Goal: Task Accomplishment & Management: Use online tool/utility

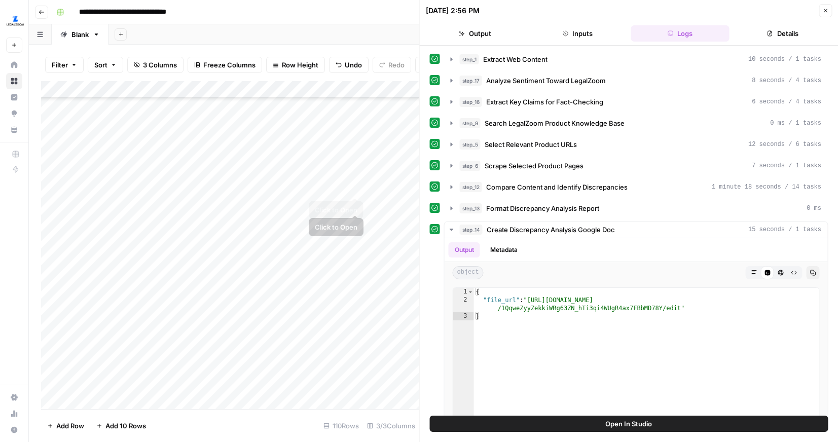
scroll to position [815, 0]
click at [831, 7] on button "Close" at bounding box center [824, 10] width 13 height 13
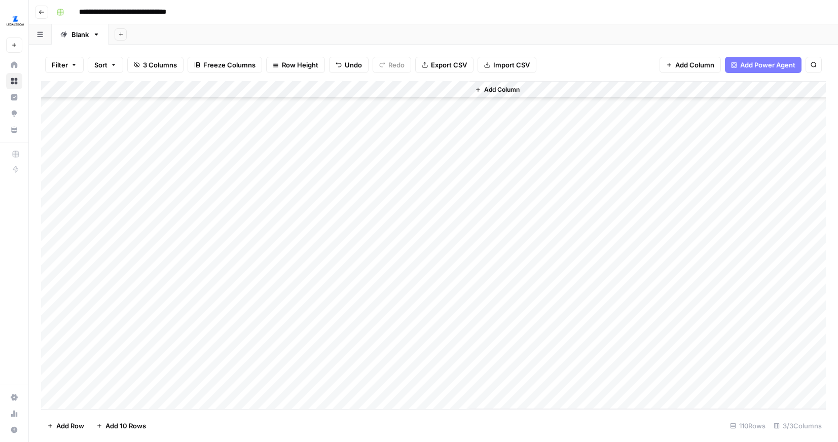
click at [513, 89] on span "Add Column" at bounding box center [501, 89] width 35 height 9
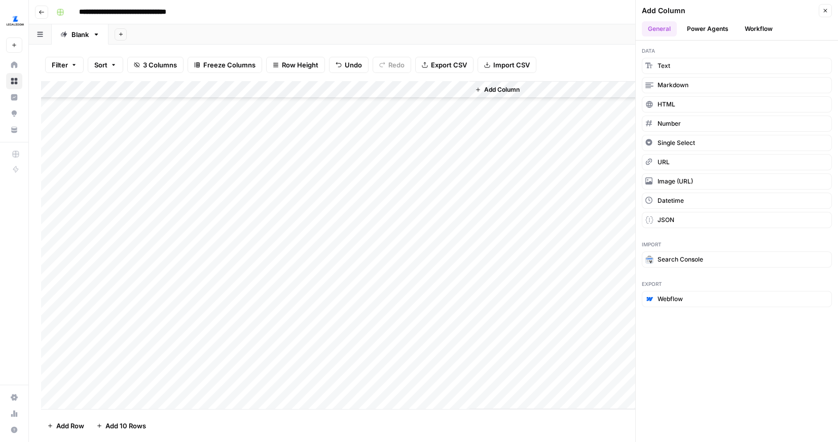
click at [748, 31] on button "Workflow" at bounding box center [758, 28] width 40 height 15
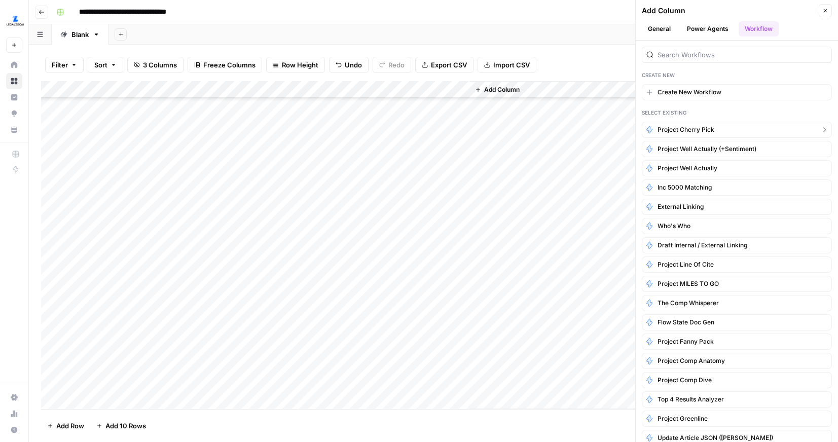
click at [703, 129] on span "Project Cherry Pick" at bounding box center [685, 129] width 57 height 9
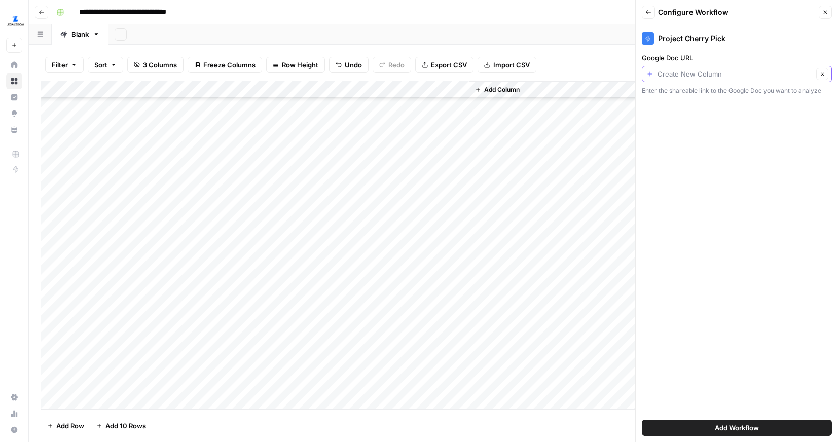
click at [716, 74] on input "Google Doc URL" at bounding box center [735, 74] width 156 height 10
click at [678, 132] on span "File Url" at bounding box center [728, 131] width 157 height 10
type input "File Url"
click at [747, 430] on span "Add Workflow" at bounding box center [737, 428] width 44 height 10
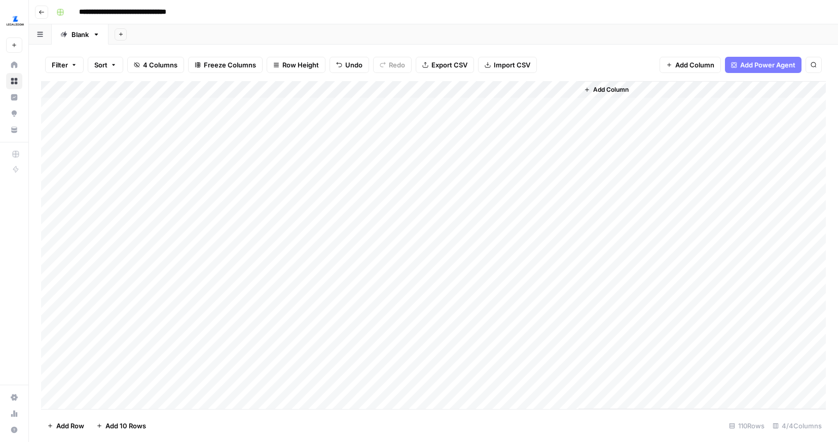
click at [517, 106] on div "Add Column" at bounding box center [433, 245] width 785 height 328
click at [558, 108] on div "Add Column" at bounding box center [433, 245] width 785 height 328
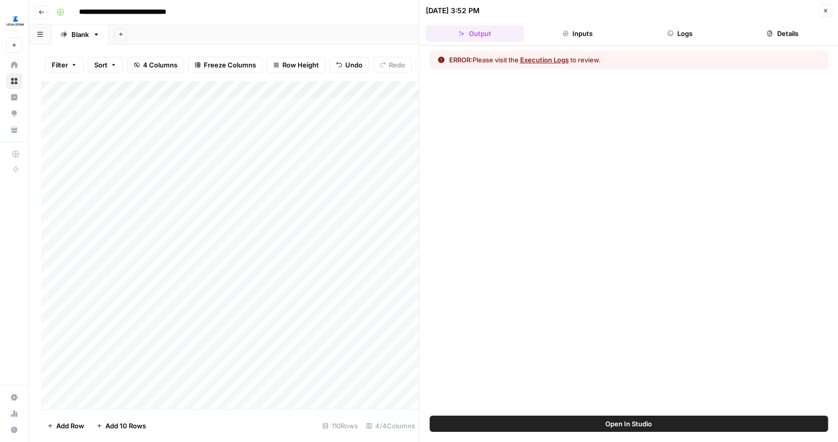
click at [678, 32] on button "Logs" at bounding box center [679, 33] width 98 height 16
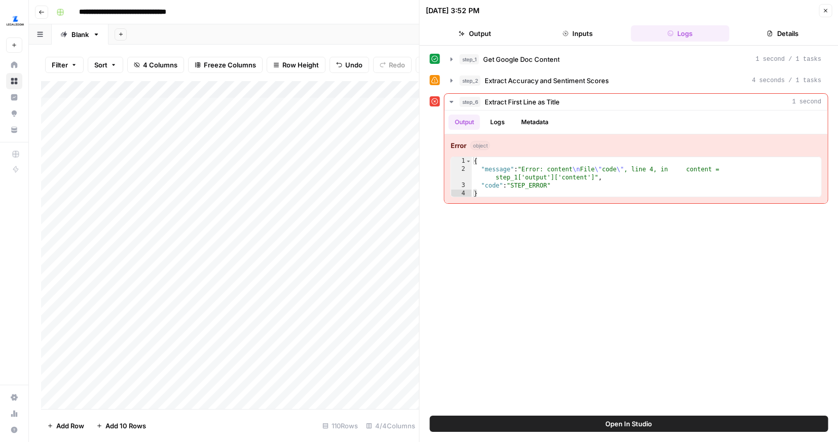
click at [397, 109] on div "Add Column" at bounding box center [230, 245] width 378 height 328
click at [825, 8] on icon "button" at bounding box center [825, 11] width 6 height 6
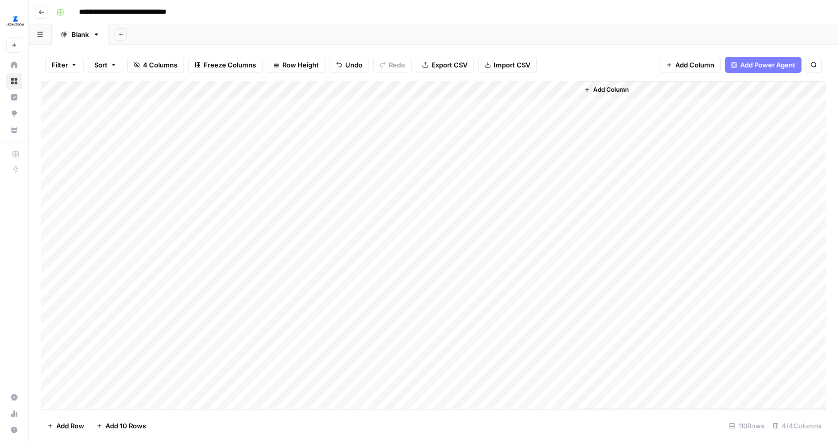
click at [441, 108] on div "Add Column" at bounding box center [433, 245] width 785 height 328
click at [623, 151] on div "Add Column" at bounding box center [701, 245] width 247 height 328
click at [425, 106] on div "Add Column" at bounding box center [433, 245] width 785 height 328
click at [635, 199] on div "Add Column" at bounding box center [701, 245] width 247 height 328
click at [569, 88] on div "Add Column" at bounding box center [433, 245] width 785 height 328
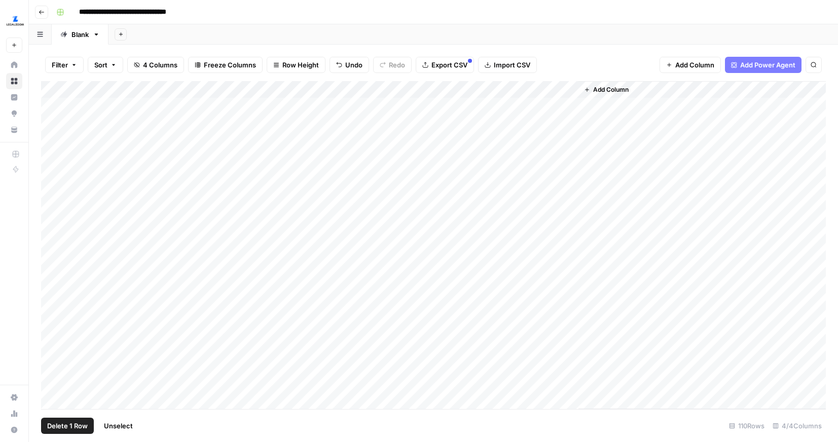
click at [56, 170] on div "Add Column" at bounding box center [433, 245] width 785 height 328
click at [60, 419] on button "Delete 1 Row" at bounding box center [67, 426] width 53 height 16
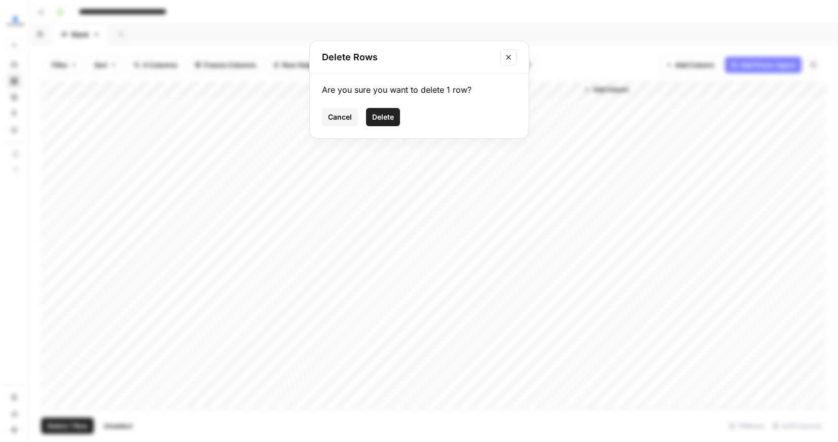
click at [383, 116] on span "Delete" at bounding box center [383, 117] width 22 height 10
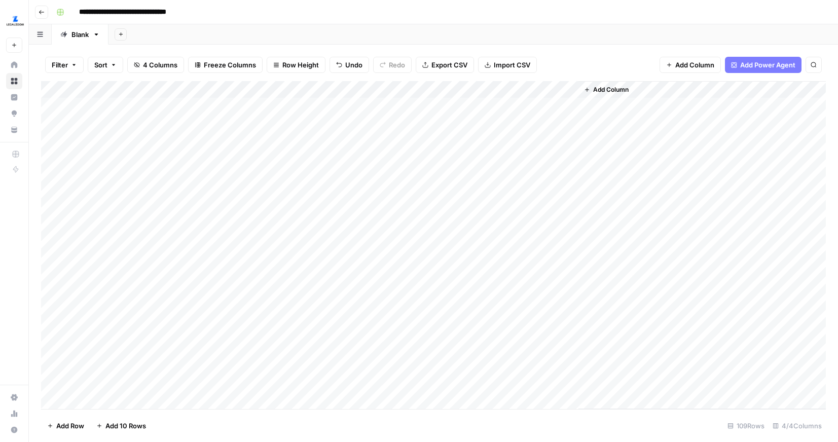
click at [567, 86] on div "Add Column" at bounding box center [433, 245] width 785 height 328
click at [586, 111] on span "All Rows" at bounding box center [605, 113] width 64 height 10
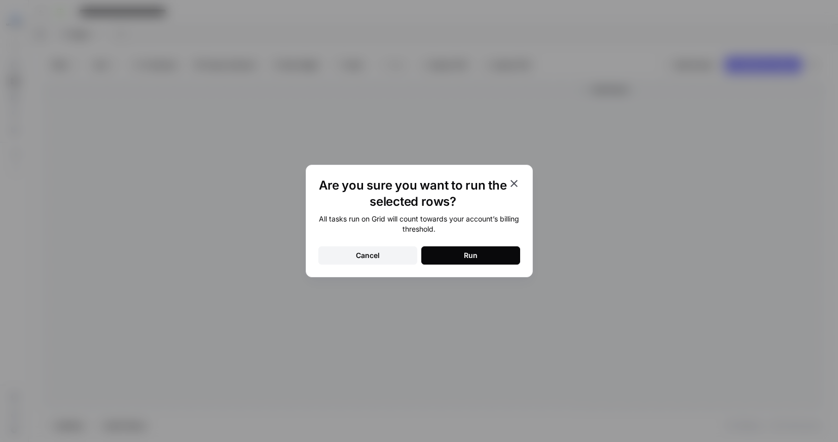
click at [474, 257] on div "Run" at bounding box center [471, 255] width 14 height 10
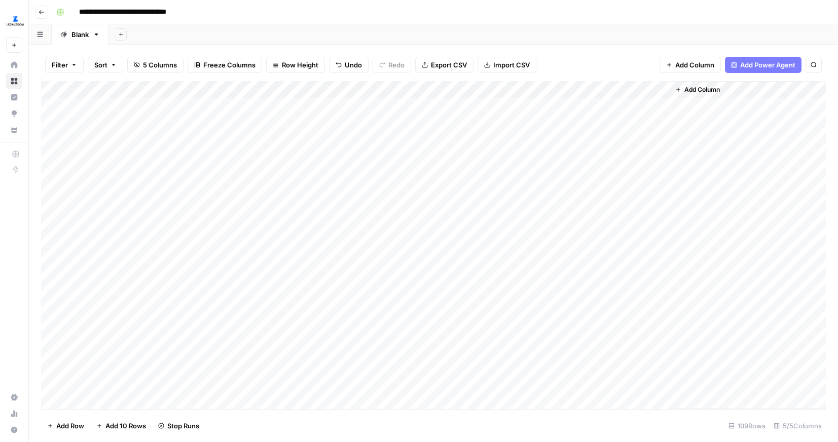
click at [567, 89] on div "Add Column" at bounding box center [433, 245] width 785 height 328
click at [569, 162] on div "Add Column" at bounding box center [433, 245] width 785 height 328
click at [571, 215] on div "Add Column" at bounding box center [433, 245] width 785 height 328
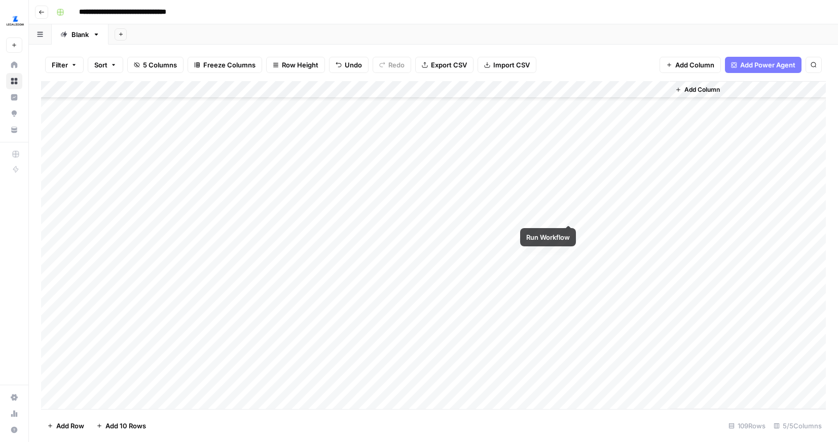
click at [567, 213] on div "Add Column" at bounding box center [433, 245] width 785 height 328
click at [567, 180] on div "Add Column" at bounding box center [433, 245] width 785 height 328
click at [564, 179] on div "Add Column" at bounding box center [433, 245] width 785 height 328
click at [569, 181] on div "Add Column" at bounding box center [433, 245] width 785 height 328
click at [569, 180] on div "Add Column" at bounding box center [433, 245] width 785 height 328
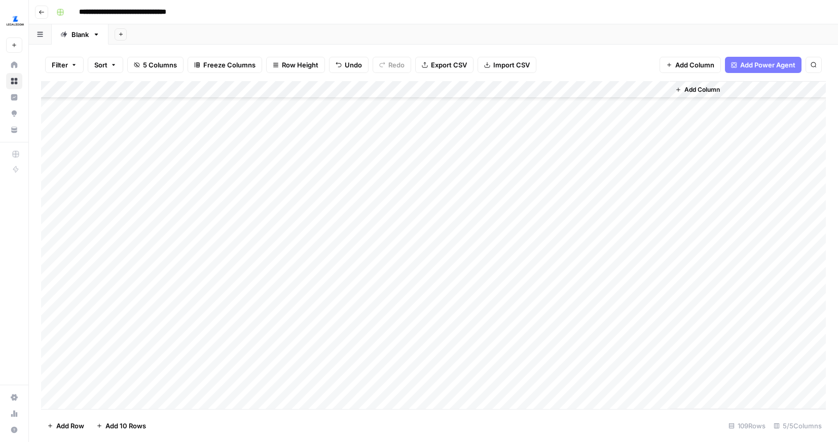
scroll to position [0, 0]
click at [571, 92] on div "Add Column" at bounding box center [433, 245] width 785 height 328
click at [593, 108] on span "All Rows" at bounding box center [605, 113] width 64 height 10
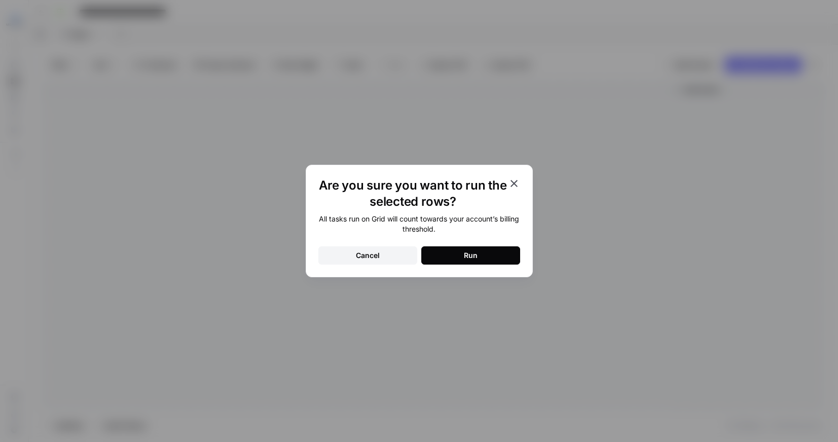
click at [469, 255] on div "Run" at bounding box center [471, 255] width 14 height 10
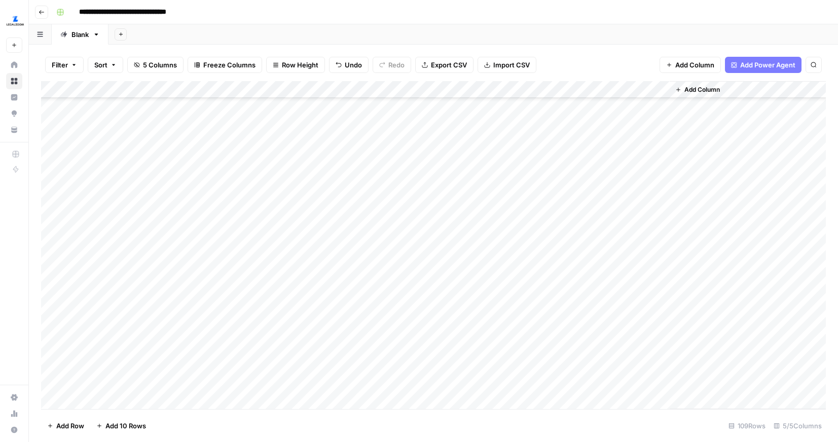
scroll to position [430, 0]
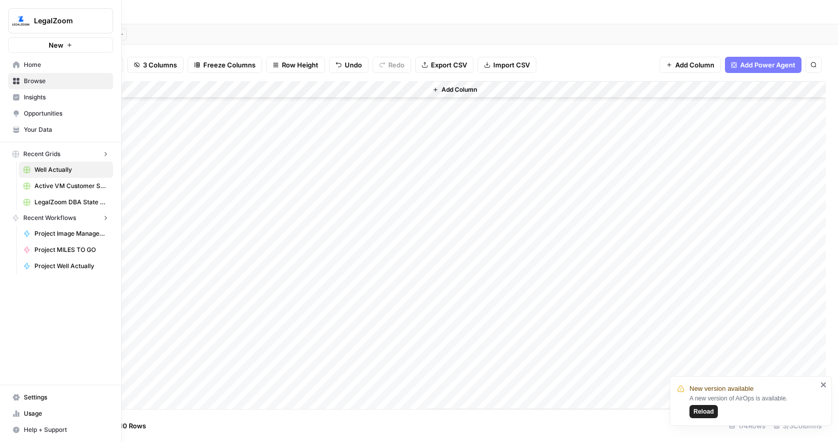
scroll to position [261, 0]
click at [16, 21] on img "Workspace: LegalZoom" at bounding box center [21, 21] width 18 height 18
click at [15, 63] on icon at bounding box center [16, 64] width 7 height 7
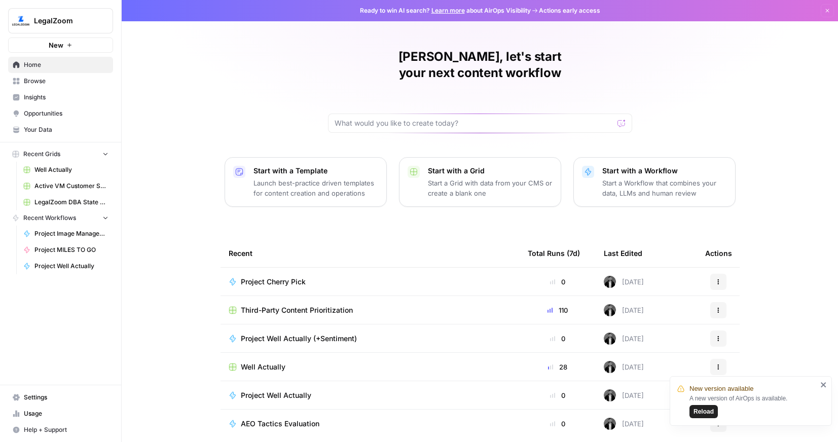
click at [301, 277] on span "Project Cherry Pick" at bounding box center [273, 282] width 65 height 10
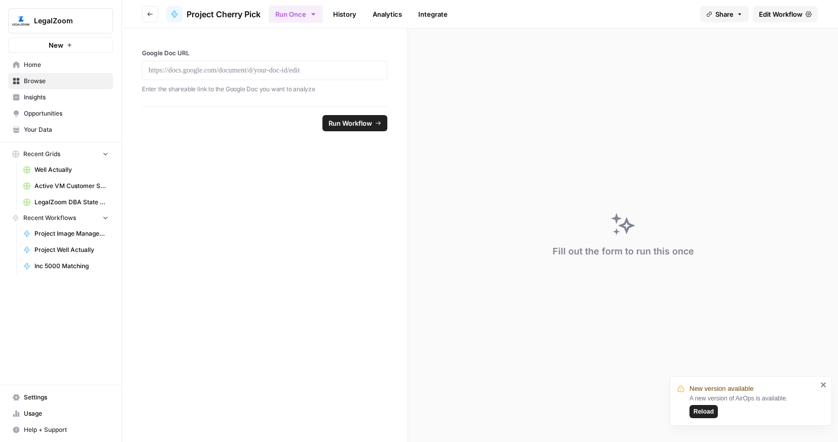
click at [770, 7] on link "Edit Workflow" at bounding box center [785, 14] width 65 height 16
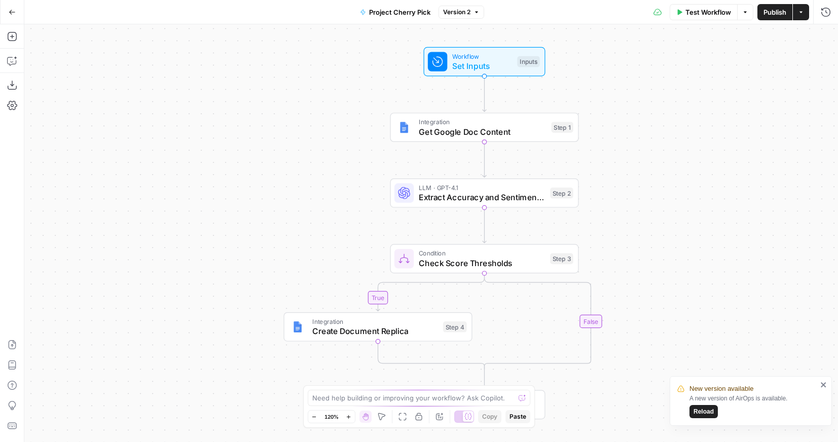
click at [329, 341] on div "Integration Create Document Replica Step 4 Copy step Delete step Add Note Test" at bounding box center [378, 326] width 189 height 29
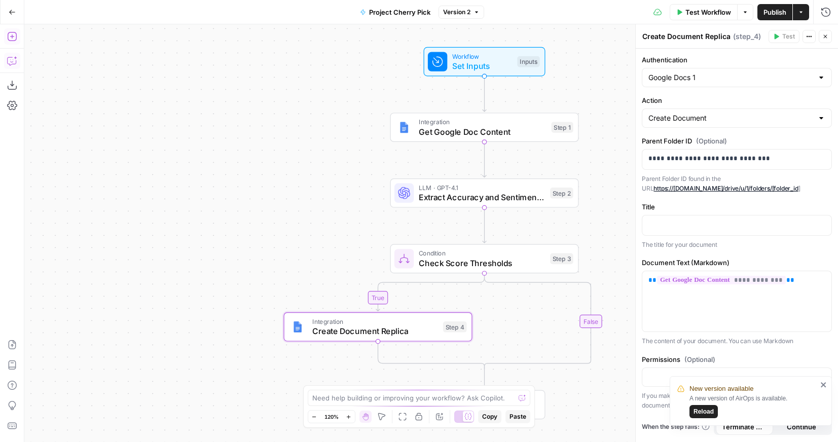
click at [16, 67] on button "Copilot" at bounding box center [12, 61] width 16 height 16
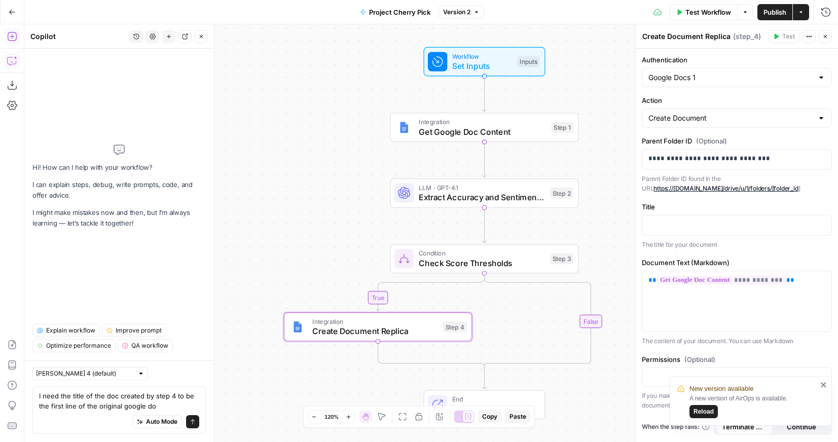
type textarea "I need the title of the doc created by step 4 to be the first line of the origi…"
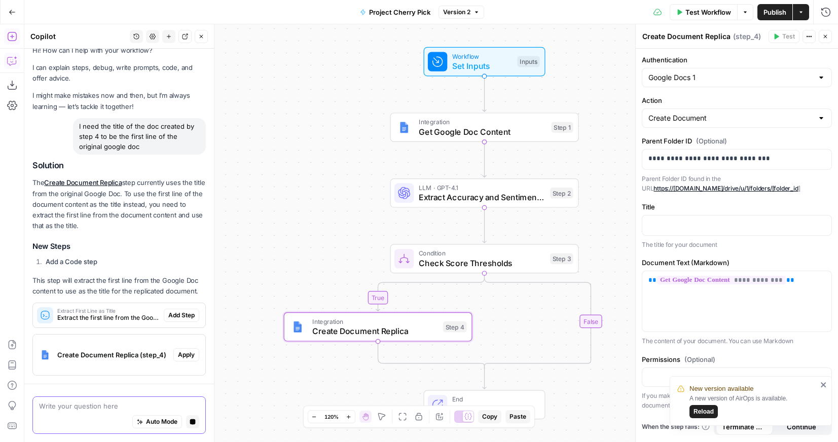
scroll to position [45, 0]
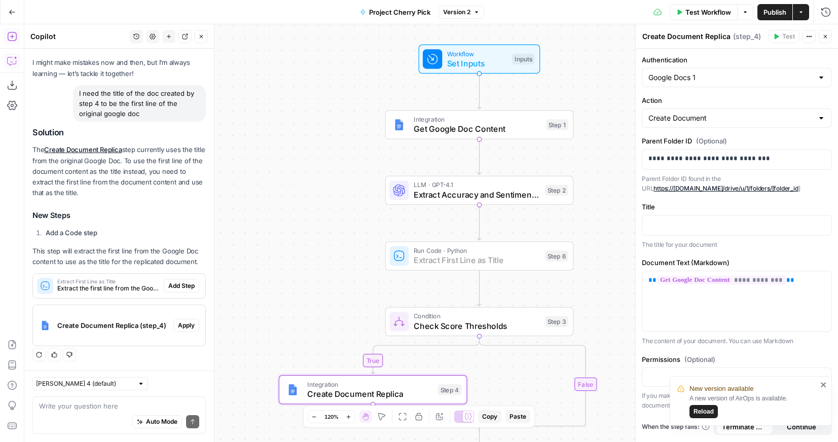
click at [188, 291] on button "Add Step" at bounding box center [181, 285] width 35 height 13
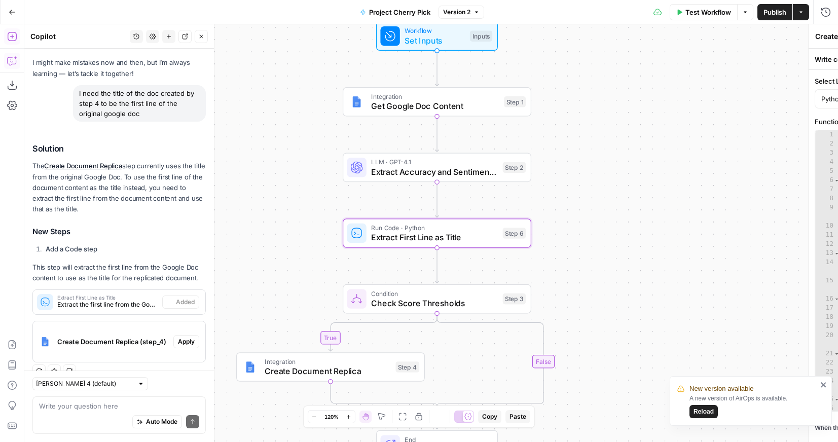
type textarea "Extract First Line as Title"
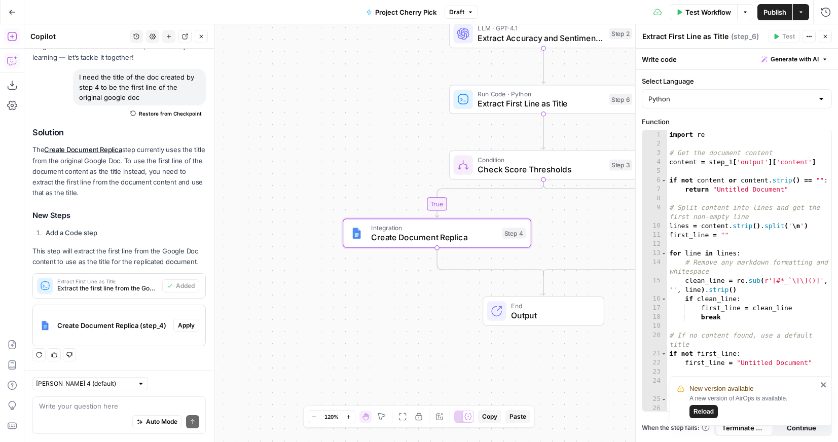
click at [189, 325] on span "Apply" at bounding box center [186, 325] width 17 height 9
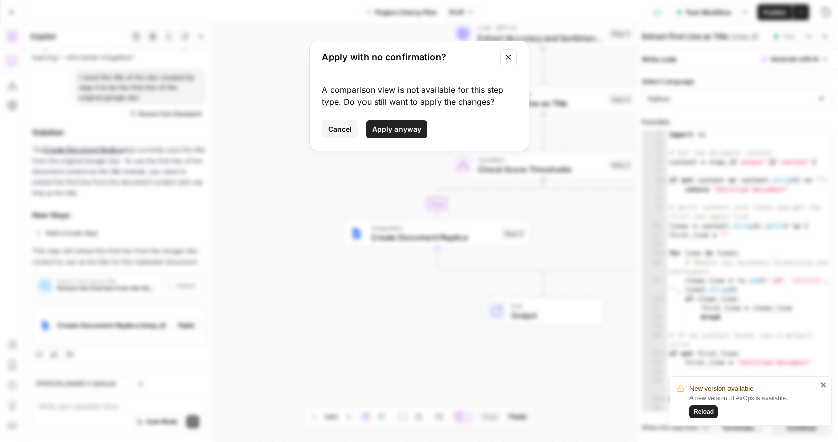
click at [414, 127] on span "Apply anyway" at bounding box center [396, 129] width 49 height 10
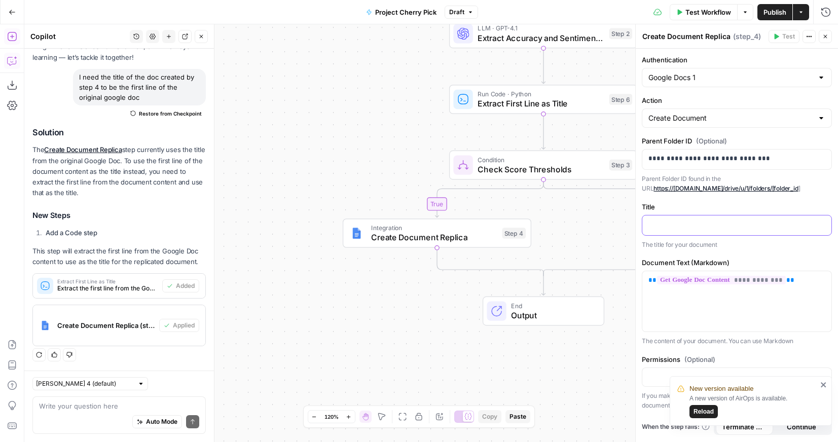
click at [683, 229] on p at bounding box center [736, 224] width 177 height 10
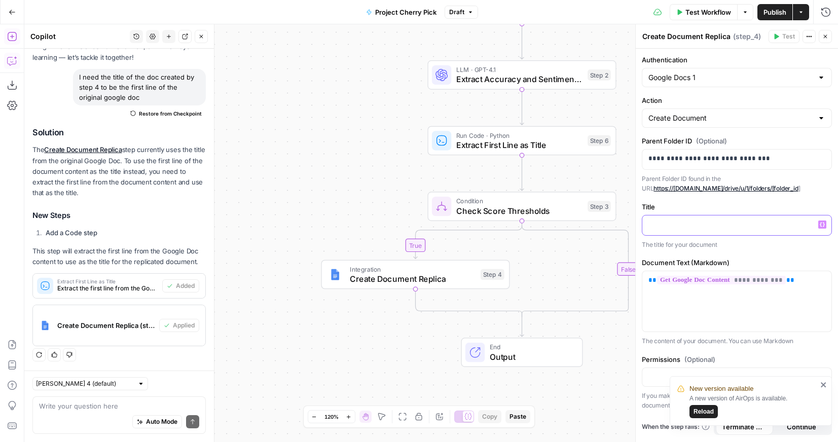
click at [824, 223] on icon "button" at bounding box center [821, 224] width 5 height 5
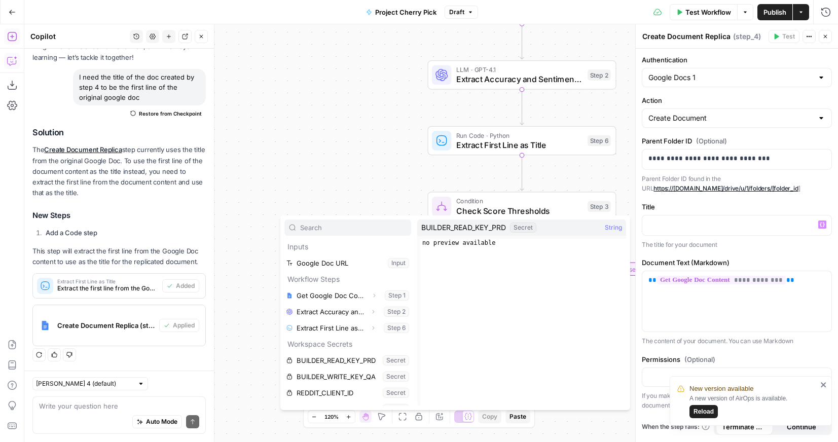
scroll to position [6, 0]
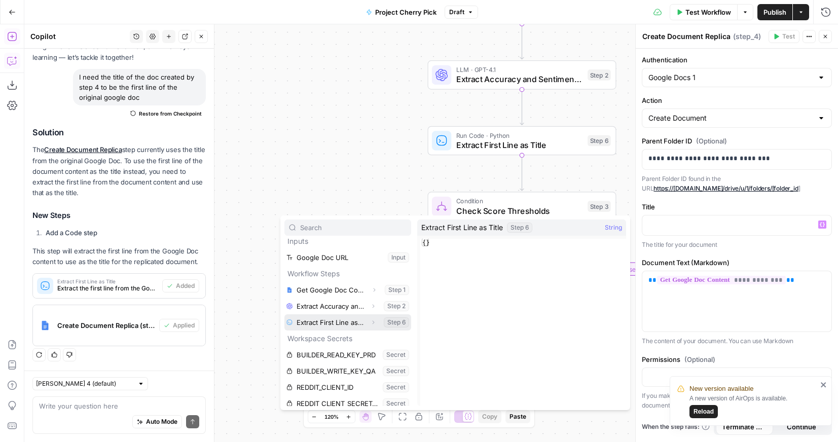
click at [349, 330] on button "Select variable Extract First Line as Title" at bounding box center [347, 322] width 127 height 16
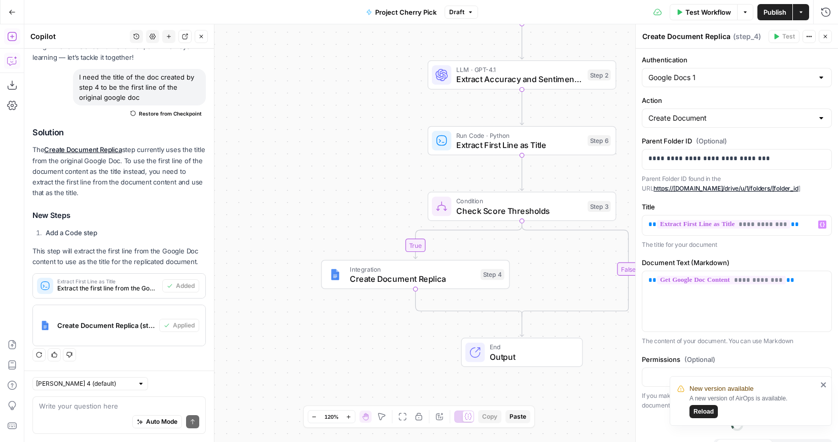
click at [350, 196] on div "true false Workflow Set Inputs Inputs Integration Get Google Doc Content Step 1…" at bounding box center [430, 233] width 813 height 418
click at [824, 386] on icon "close" at bounding box center [823, 384] width 5 height 5
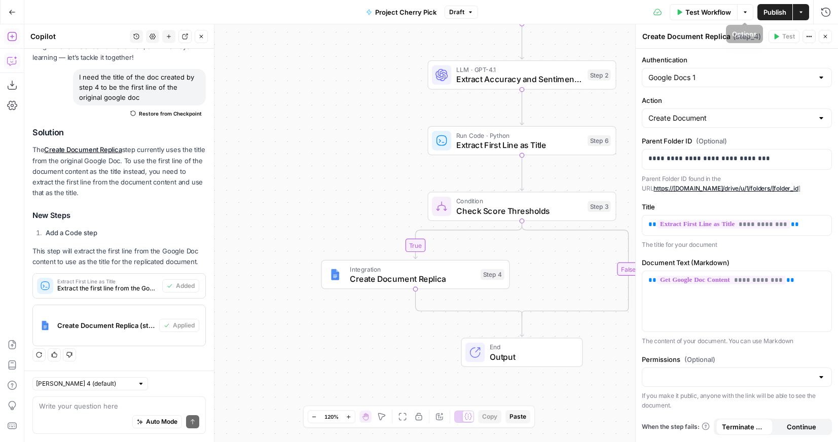
click at [767, 9] on span "Publish" at bounding box center [774, 12] width 23 height 10
click at [701, 16] on span "Test Workflow" at bounding box center [708, 12] width 46 height 10
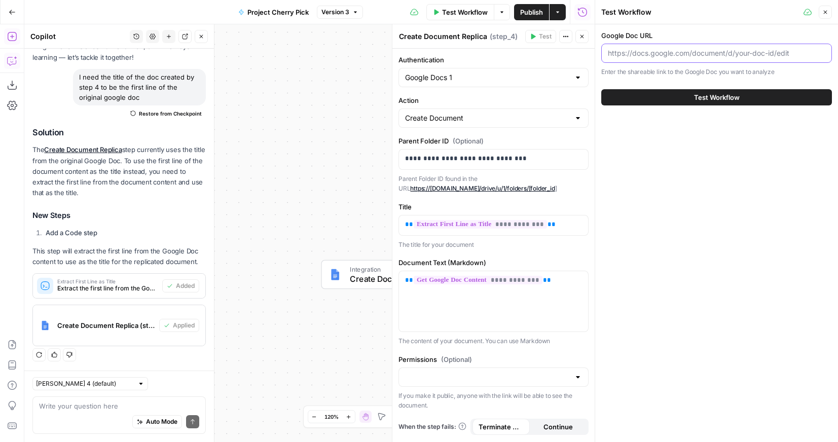
click at [661, 49] on input "Google Doc URL" at bounding box center [716, 53] width 217 height 10
paste input "https://docs.google.com/document/d/1QqweZyyZekkiWRg63ZN_hTi3qi4WUgR4ax7FBbMD78Y…"
type input "https://docs.google.com/document/d/1QqweZyyZekkiWRg63ZN_hTi3qi4WUgR4ax7FBbMD78Y…"
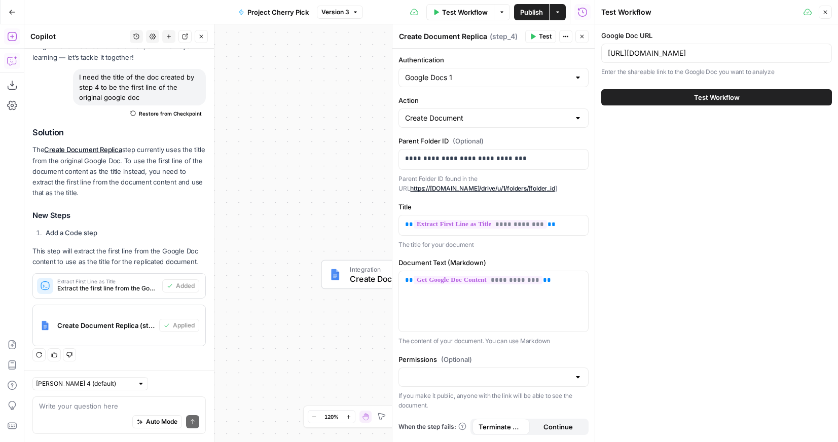
click at [684, 100] on button "Test Workflow" at bounding box center [716, 97] width 231 height 16
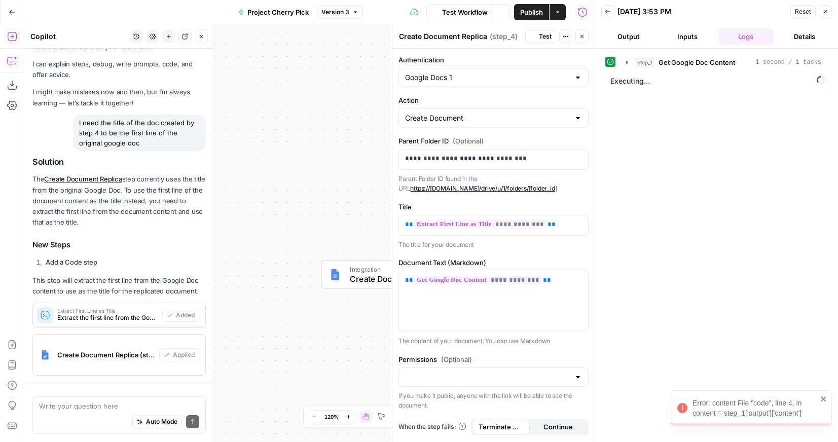
scroll to position [61, 0]
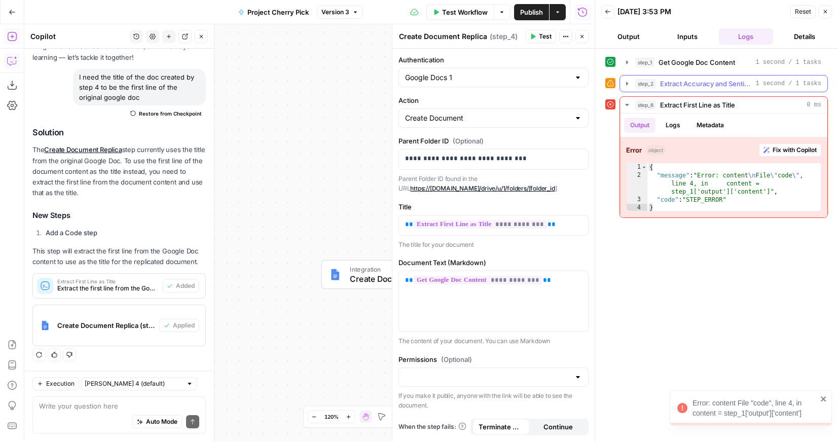
click at [624, 82] on icon "button" at bounding box center [627, 84] width 8 height 8
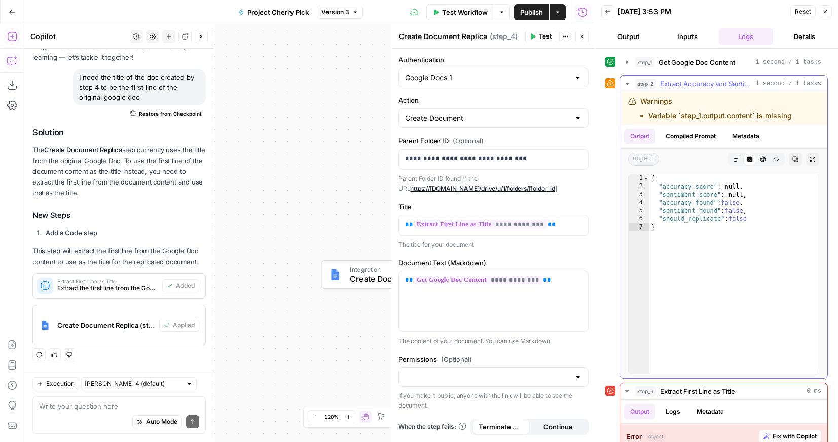
click at [624, 82] on icon "button" at bounding box center [627, 84] width 8 height 8
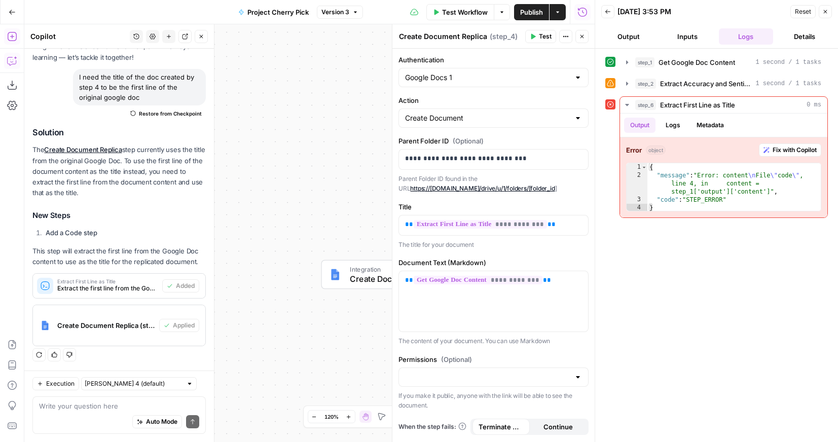
click at [582, 34] on icon "button" at bounding box center [582, 36] width 6 height 6
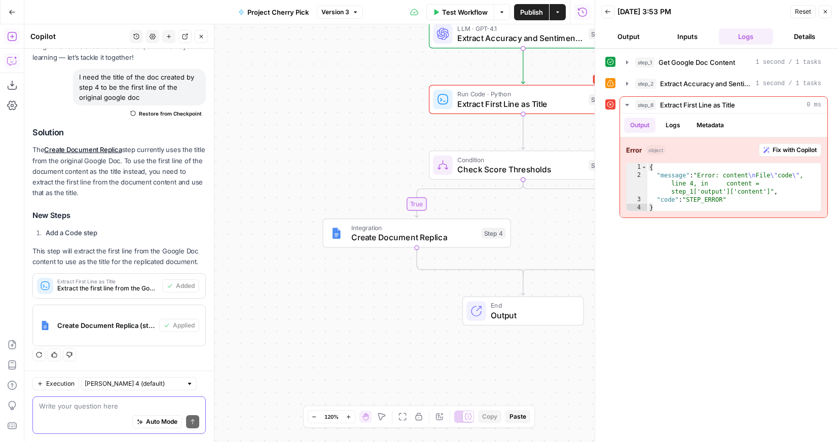
click at [110, 401] on textarea at bounding box center [119, 406] width 160 height 10
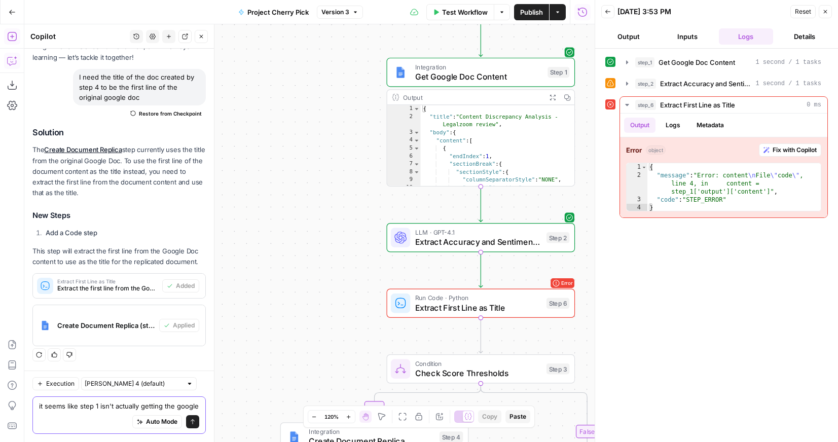
scroll to position [71, 0]
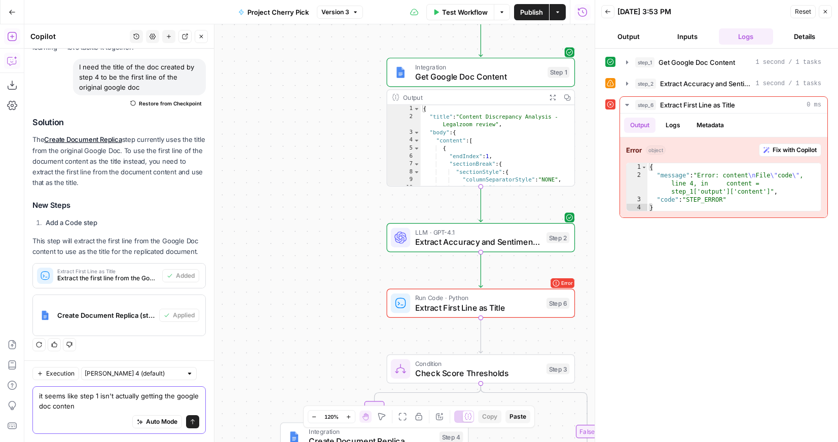
type textarea "it seems like step 1 isn't actually getting the google doc content"
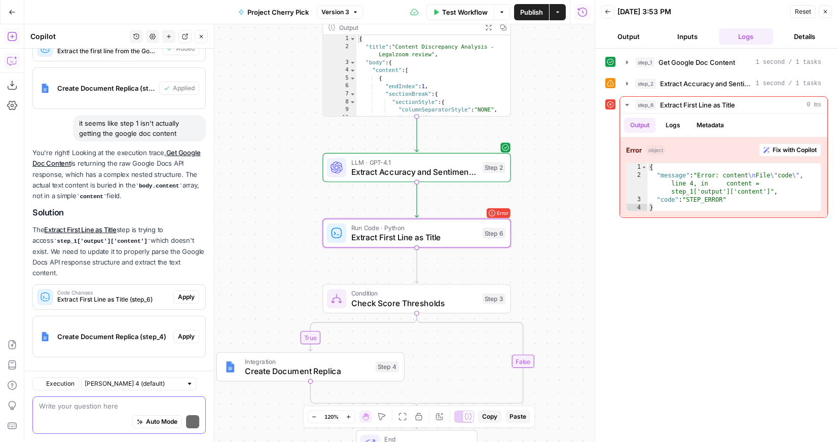
scroll to position [278, 0]
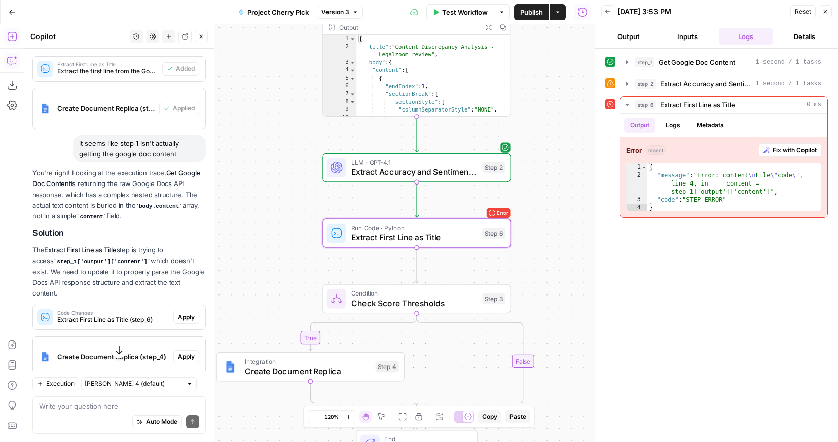
click at [188, 313] on span "Apply" at bounding box center [186, 317] width 17 height 9
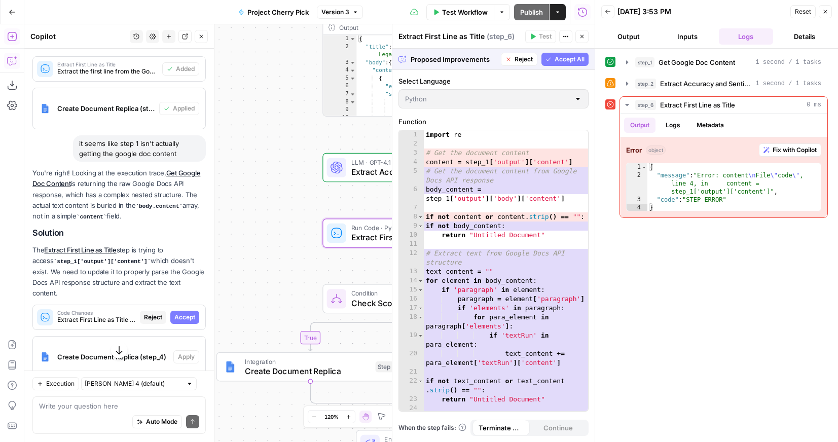
click at [188, 313] on span "Accept" at bounding box center [184, 317] width 21 height 9
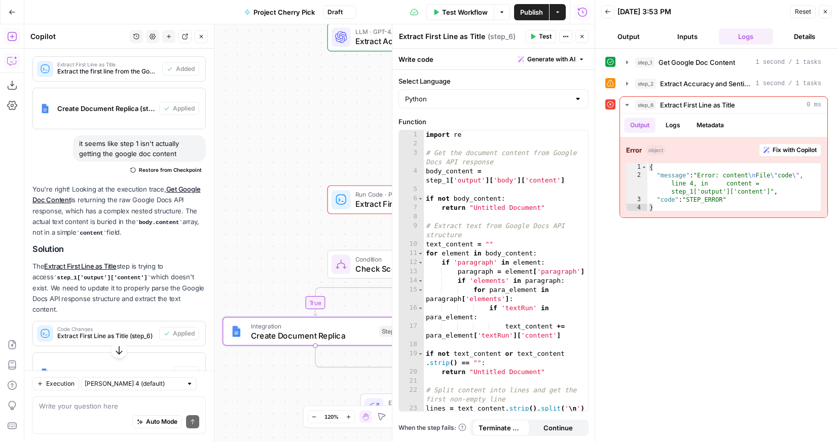
click at [186, 368] on span "Apply" at bounding box center [186, 372] width 17 height 9
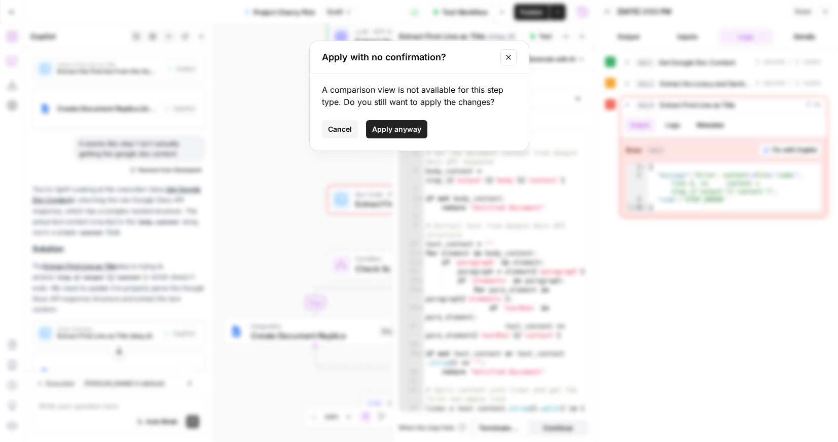
click at [375, 130] on span "Apply anyway" at bounding box center [396, 129] width 49 height 10
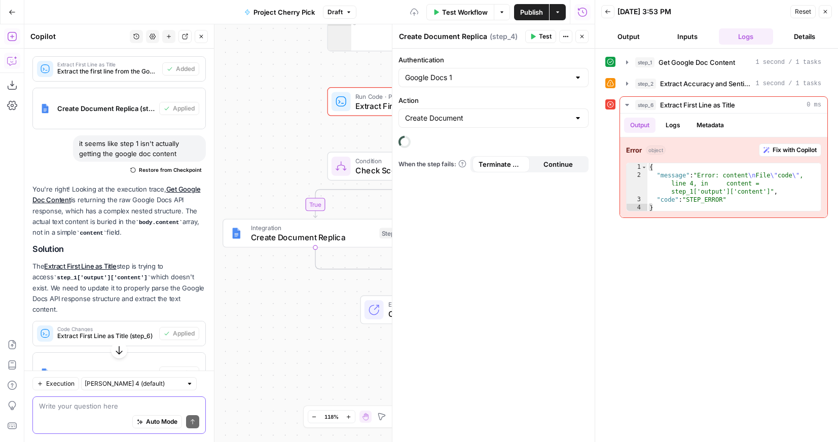
click at [104, 410] on textarea at bounding box center [119, 406] width 160 height 10
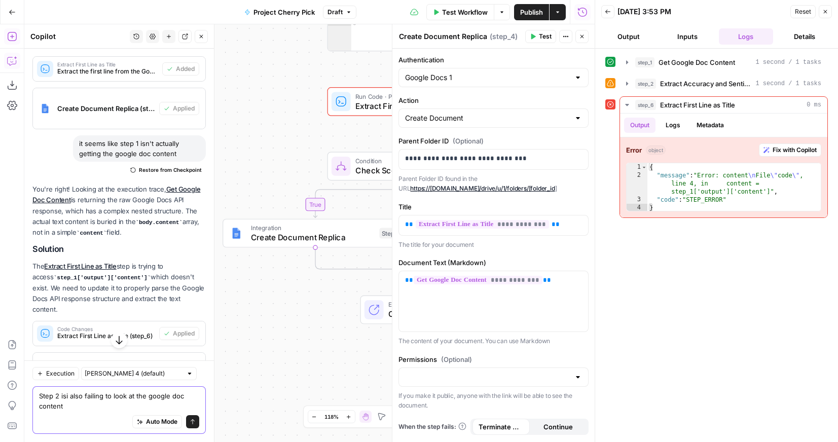
type textarea "Step 2 isi also failing to look at the google doc contents"
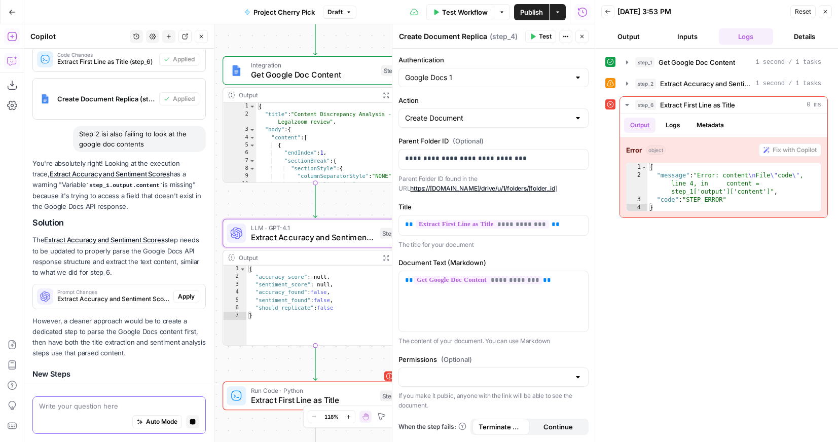
scroll to position [509, 0]
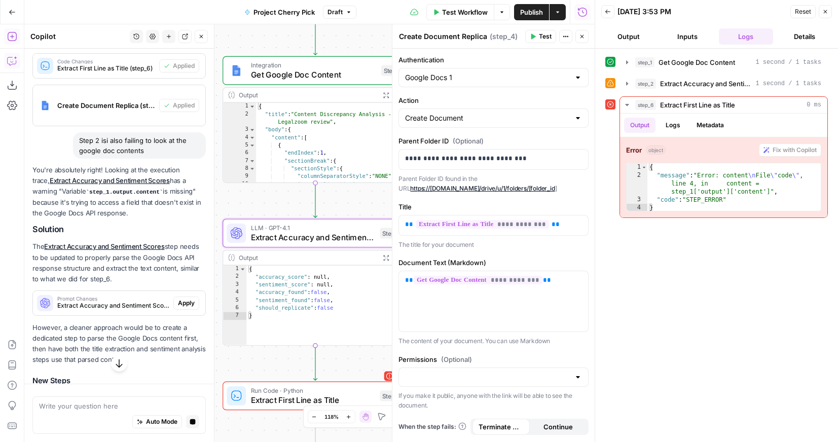
click at [183, 299] on span "Apply" at bounding box center [186, 303] width 17 height 9
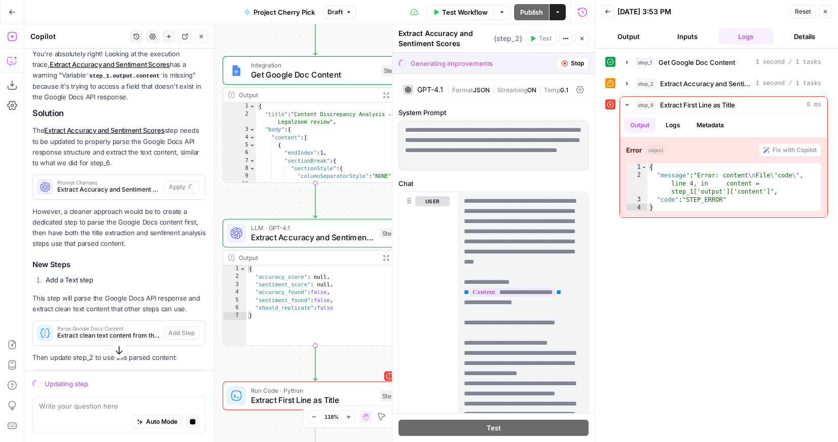
scroll to position [655, 0]
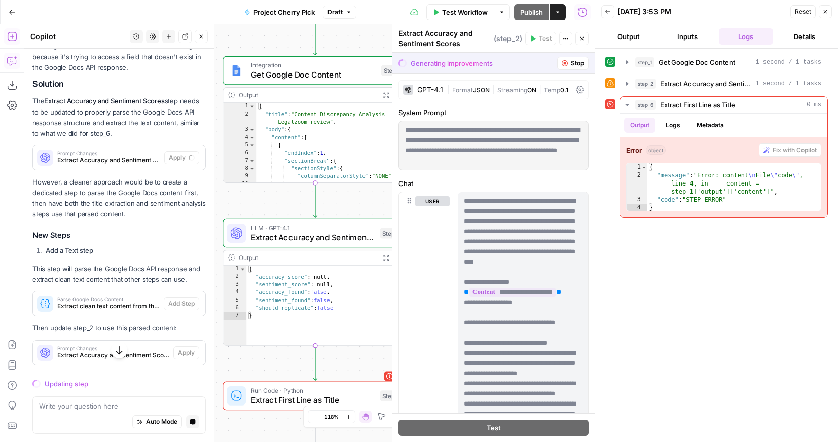
click at [564, 66] on button "Stop" at bounding box center [572, 63] width 31 height 13
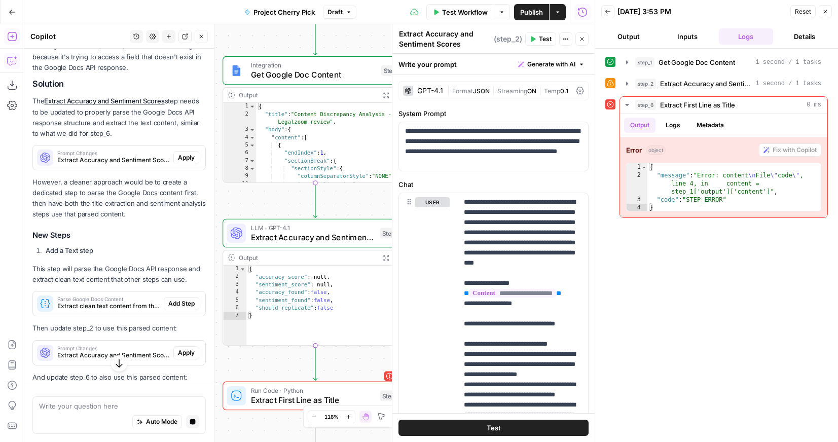
scroll to position [691, 0]
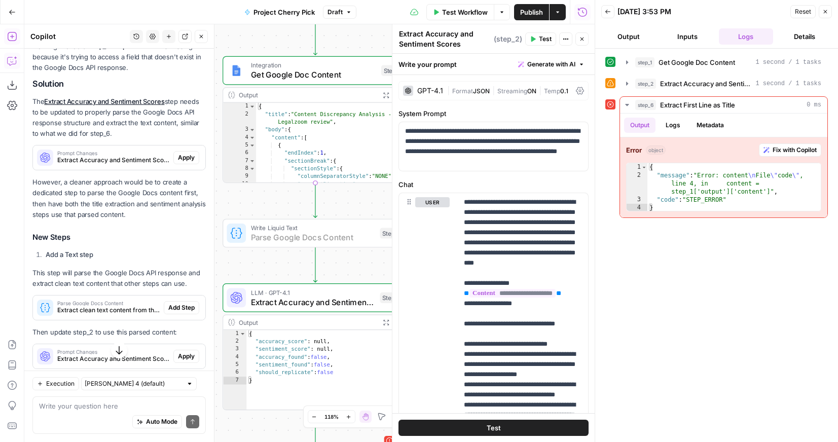
click at [185, 303] on span "Add Step" at bounding box center [181, 307] width 26 height 9
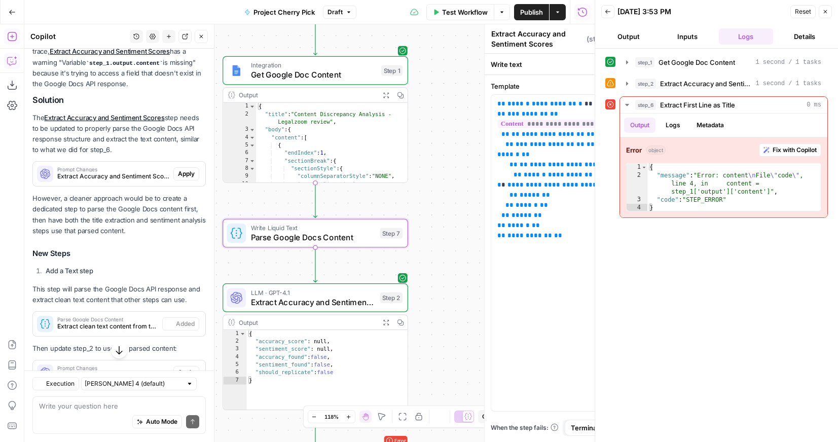
type textarea "Parse Google Docs Content"
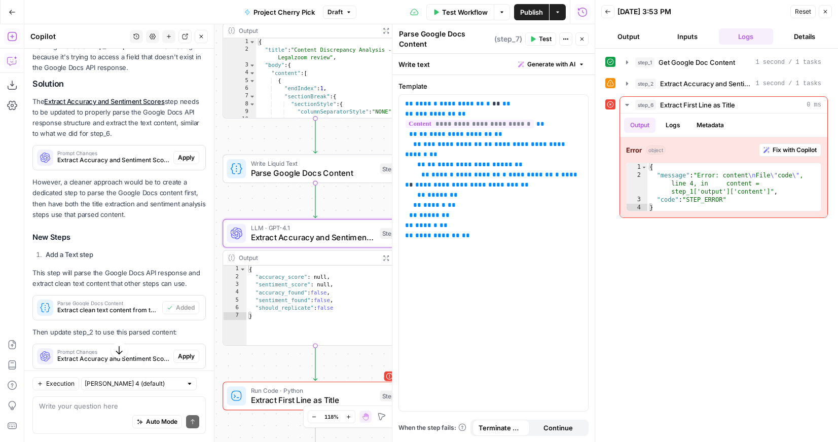
click at [191, 352] on span "Apply" at bounding box center [186, 356] width 17 height 9
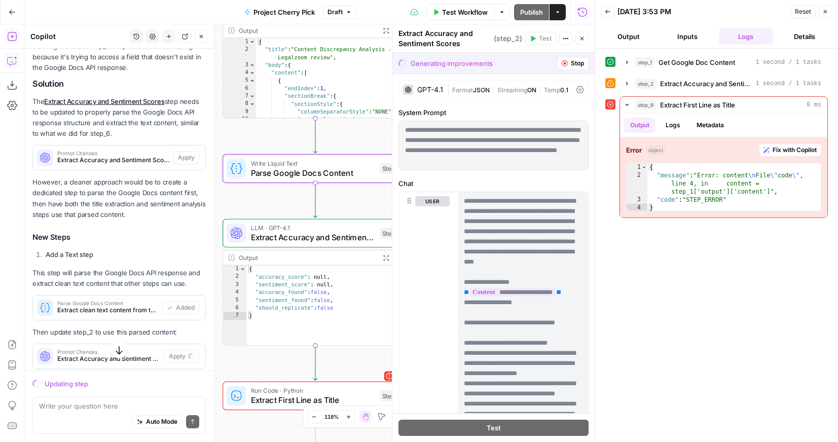
scroll to position [719, 0]
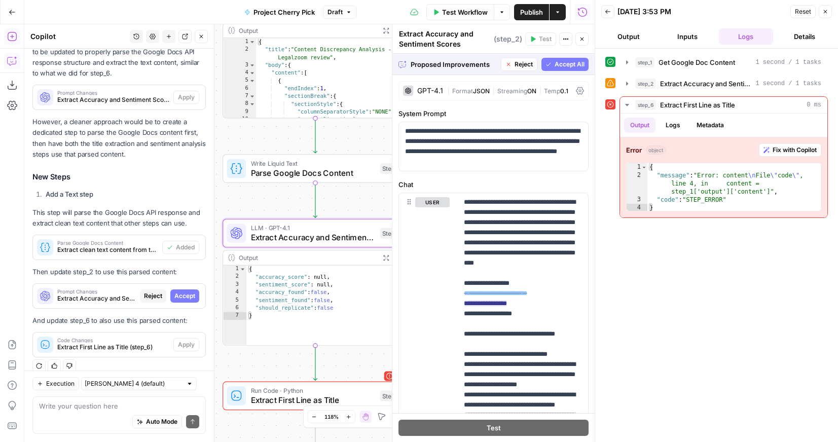
click at [193, 291] on span "Accept" at bounding box center [184, 295] width 21 height 9
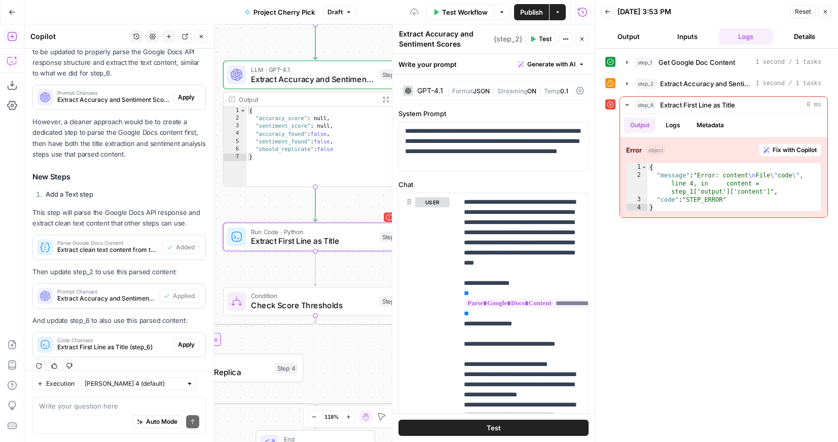
click at [191, 340] on span "Apply" at bounding box center [186, 344] width 17 height 9
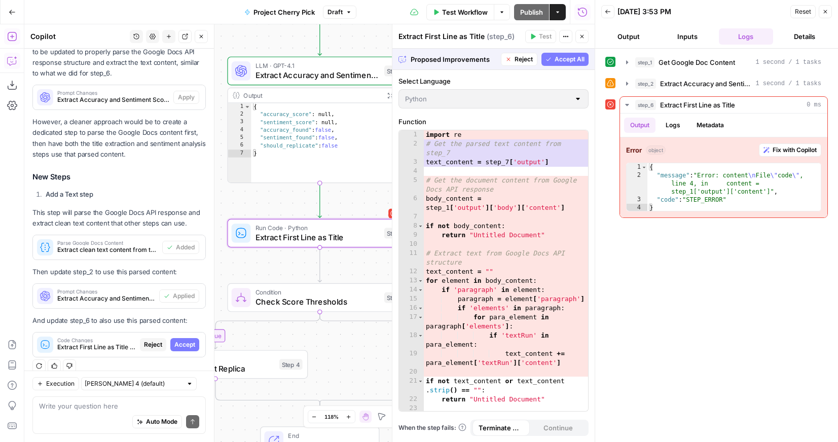
click at [183, 340] on span "Accept" at bounding box center [184, 344] width 21 height 9
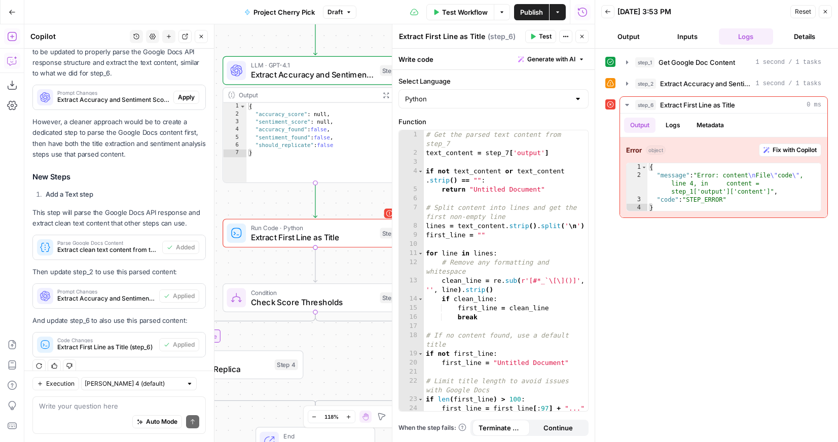
click at [470, 12] on span "Test Workflow" at bounding box center [465, 12] width 46 height 10
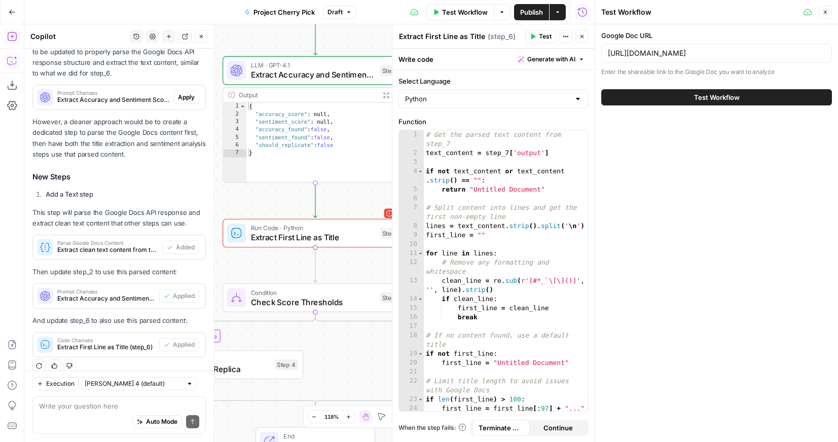
click at [674, 95] on button "Test Workflow" at bounding box center [716, 97] width 231 height 16
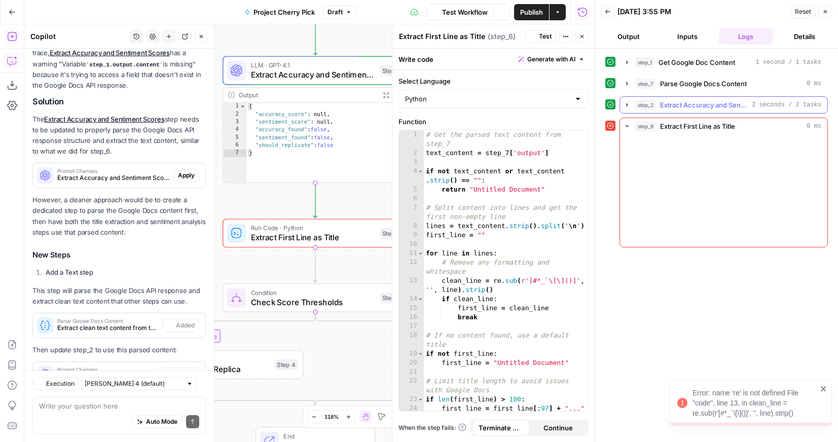
scroll to position [767, 0]
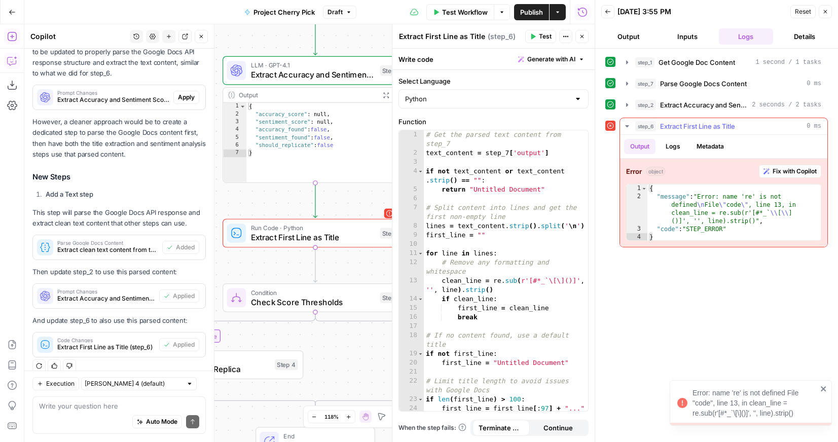
click at [792, 175] on span "Fix with Copilot" at bounding box center [794, 171] width 44 height 9
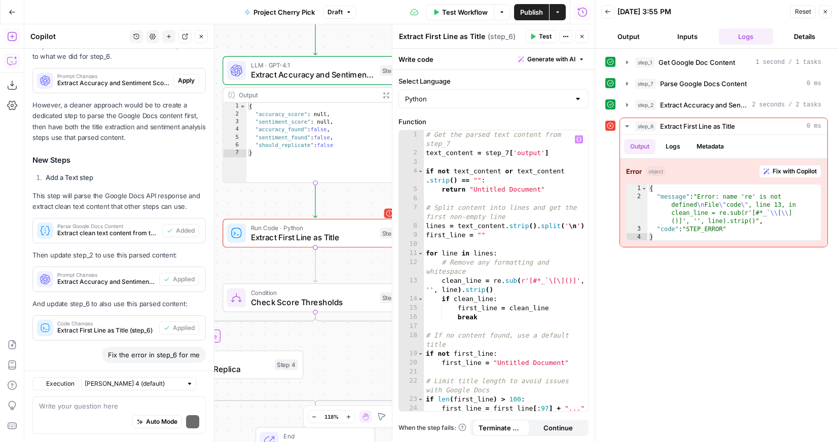
scroll to position [870, 0]
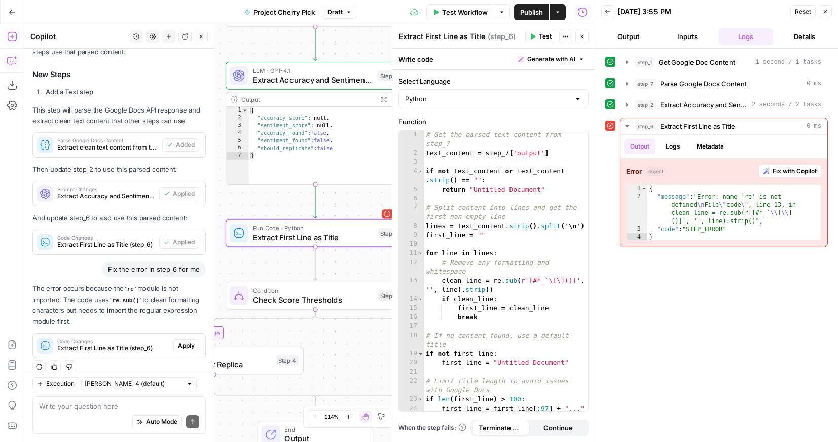
click at [187, 341] on span "Apply" at bounding box center [186, 345] width 17 height 9
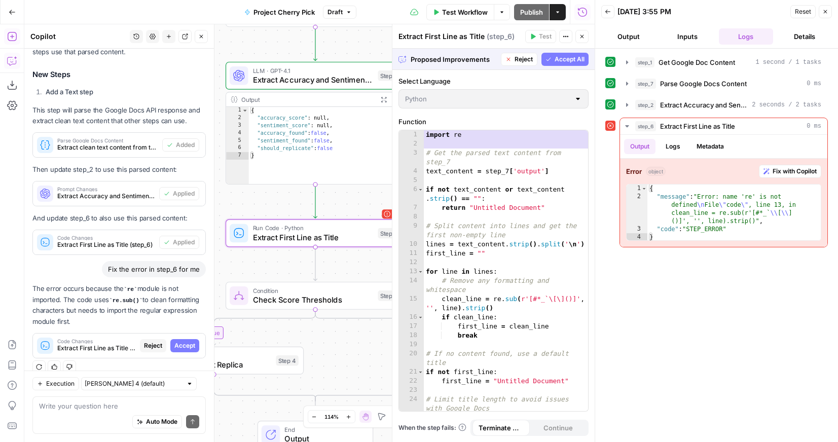
click at [187, 341] on span "Accept" at bounding box center [184, 345] width 21 height 9
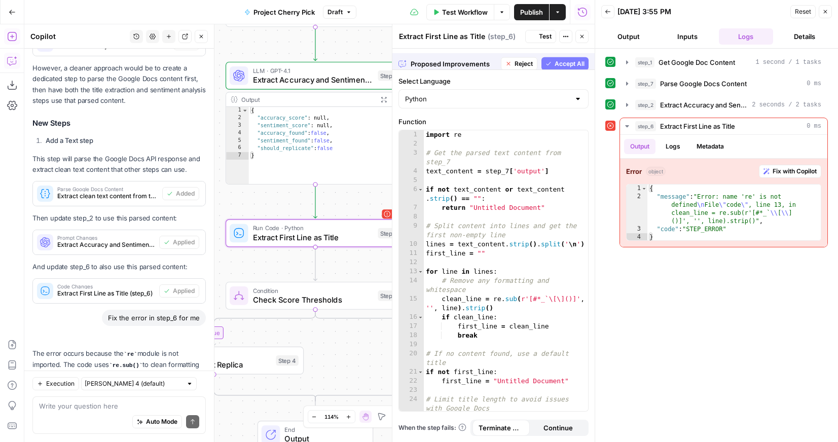
scroll to position [886, 0]
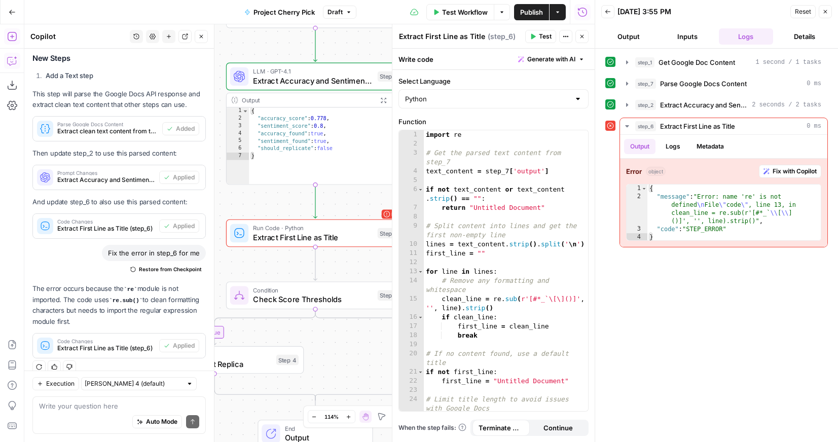
click at [446, 13] on span "Test Workflow" at bounding box center [465, 12] width 46 height 10
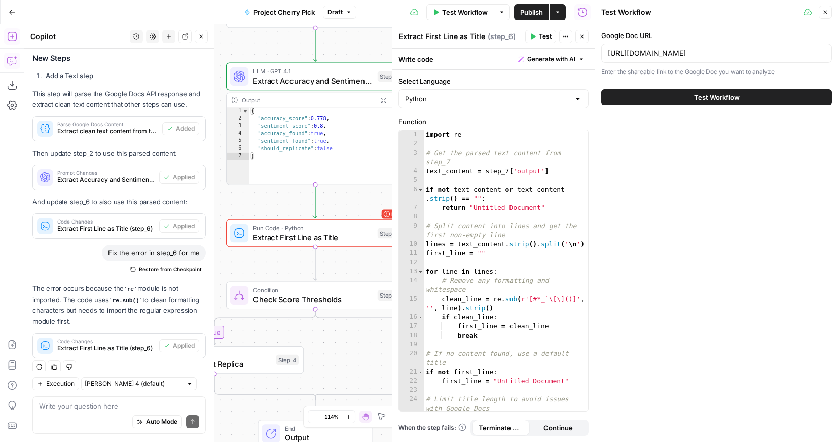
click at [664, 101] on button "Test Workflow" at bounding box center [716, 97] width 231 height 16
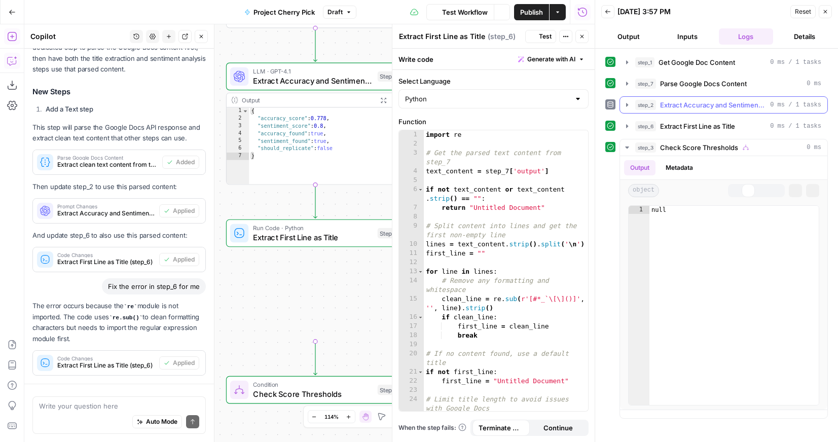
scroll to position [886, 0]
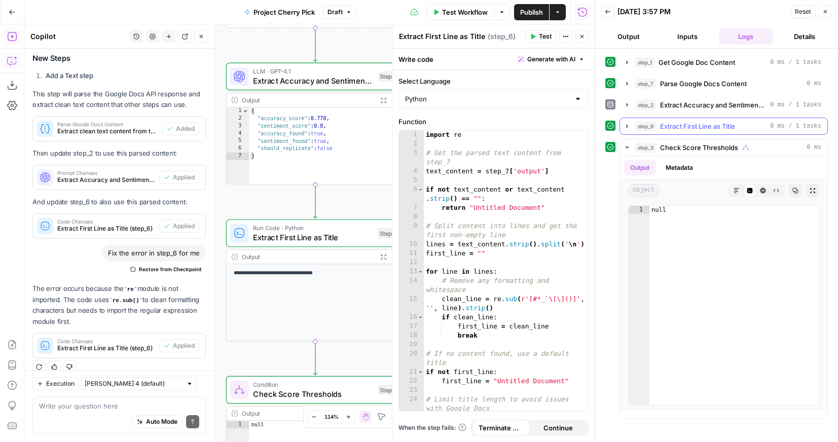
click at [626, 128] on icon "button" at bounding box center [627, 126] width 2 height 4
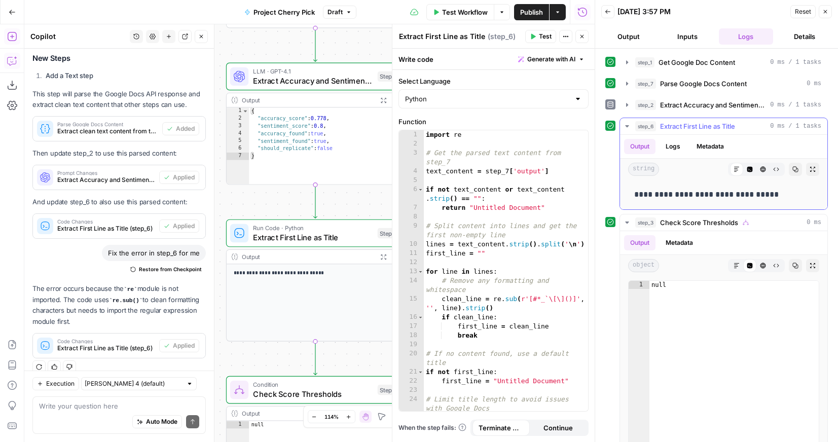
click at [626, 128] on icon "button" at bounding box center [627, 126] width 8 height 8
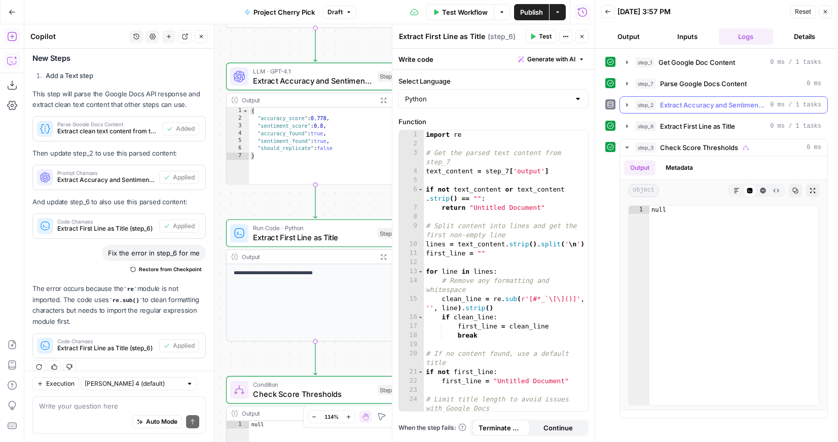
click at [626, 106] on icon "button" at bounding box center [627, 105] width 2 height 4
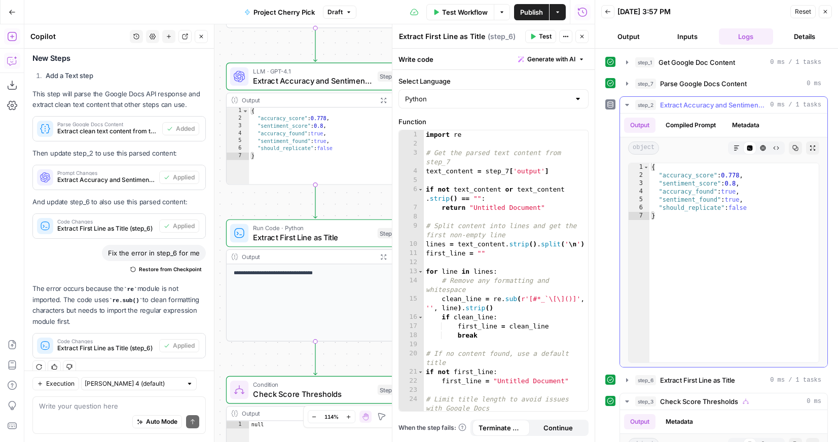
click at [626, 106] on icon "button" at bounding box center [627, 105] width 8 height 8
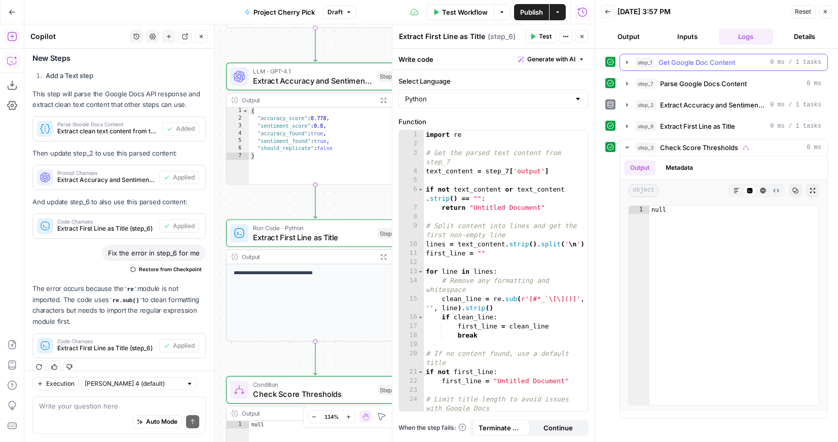
click at [630, 62] on icon "button" at bounding box center [627, 62] width 8 height 8
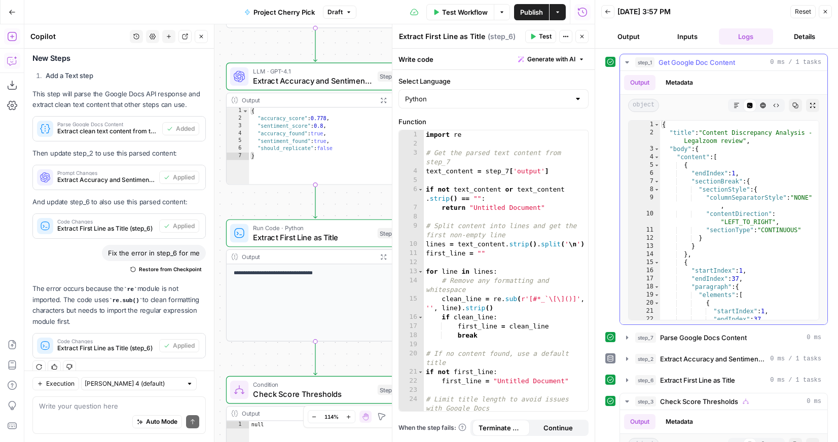
click at [630, 62] on icon "button" at bounding box center [627, 62] width 8 height 8
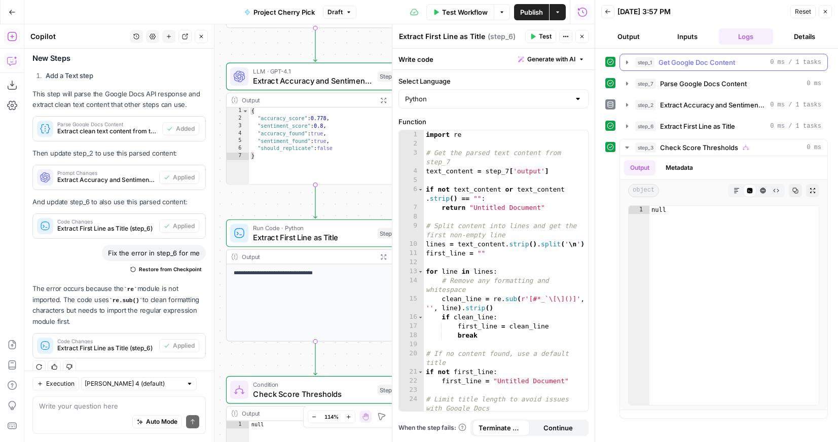
click at [625, 64] on icon "button" at bounding box center [627, 62] width 8 height 8
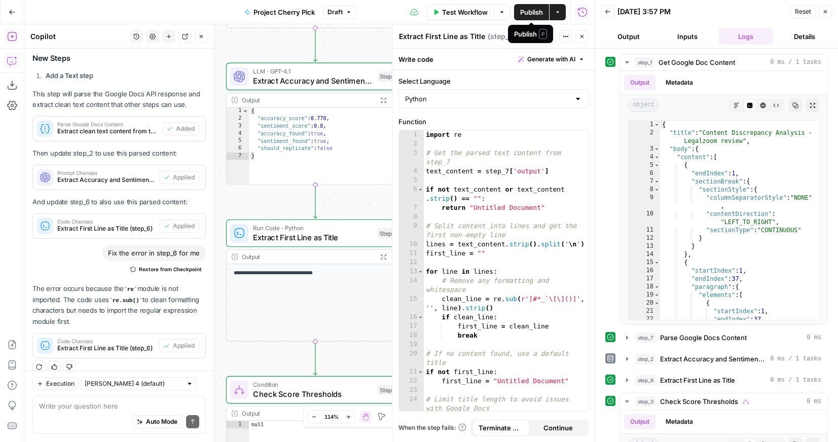
click at [525, 11] on span "Publish" at bounding box center [531, 12] width 23 height 10
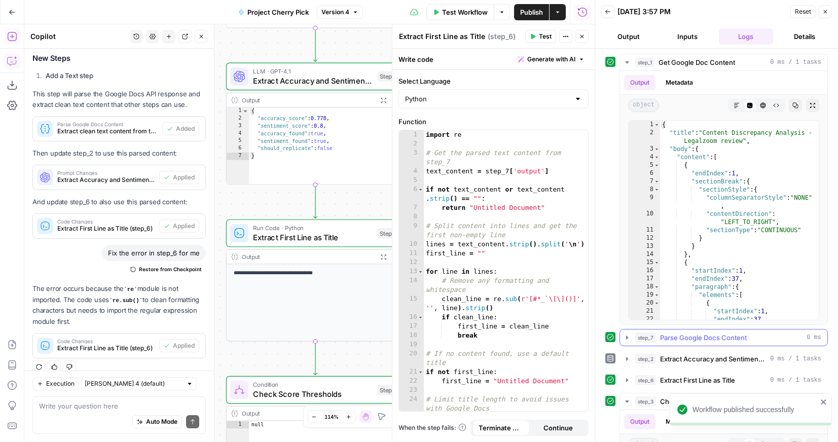
scroll to position [236, 0]
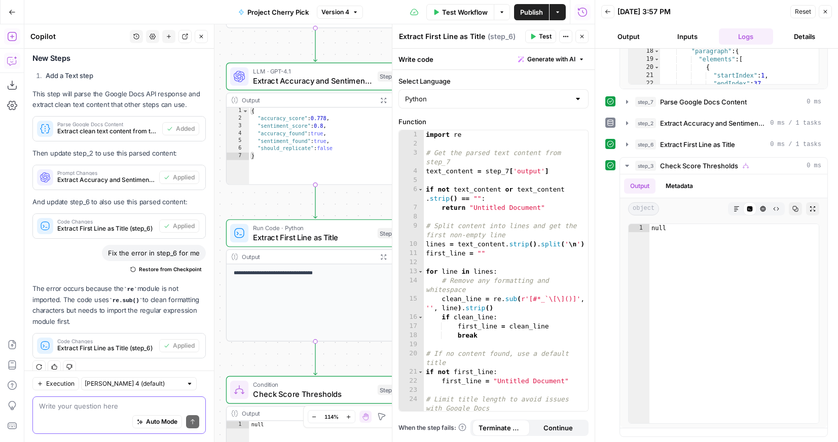
click at [102, 402] on textarea at bounding box center [119, 406] width 160 height 10
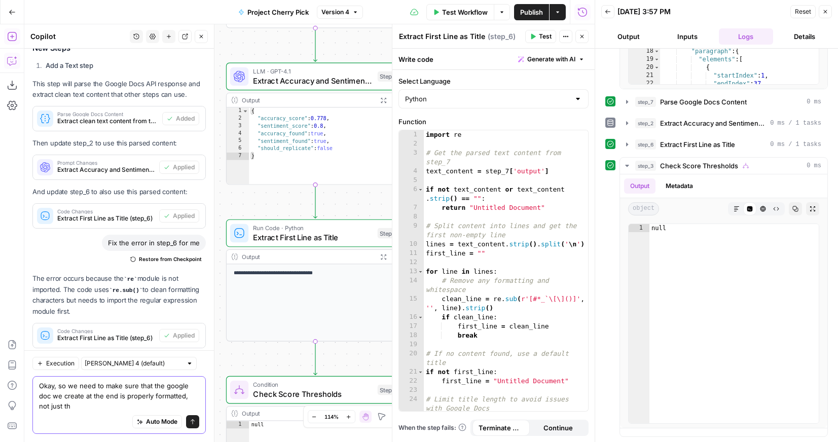
scroll to position [906, 0]
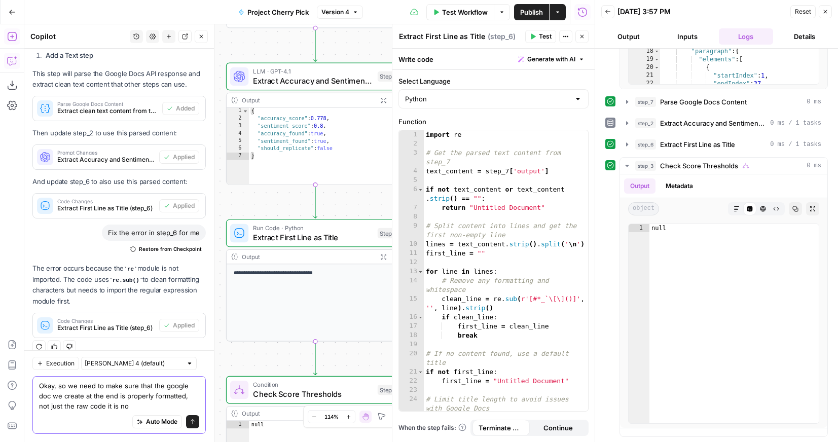
type textarea "Okay, so we need to make sure that the google doc we create at the end is prope…"
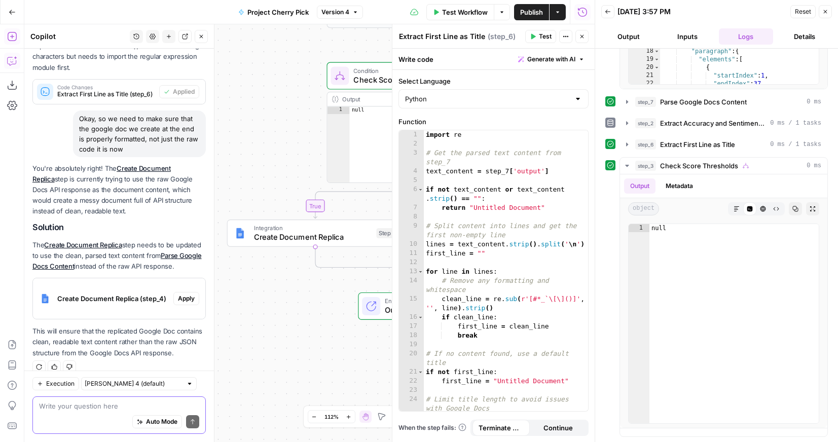
scroll to position [1131, 0]
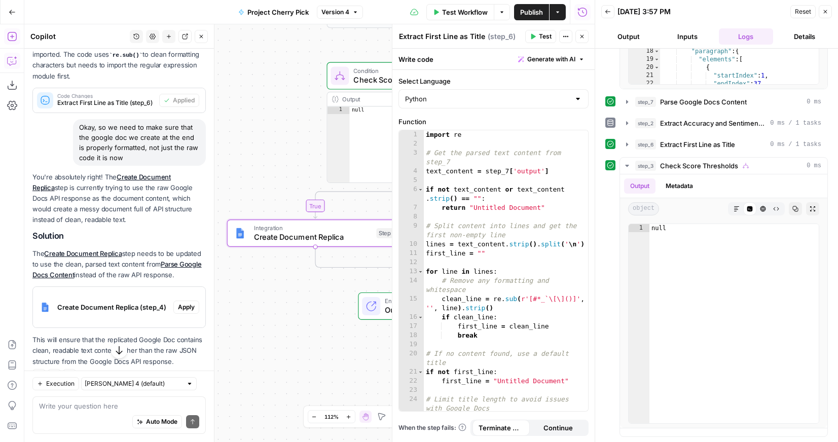
click at [189, 303] on span "Apply" at bounding box center [186, 307] width 17 height 9
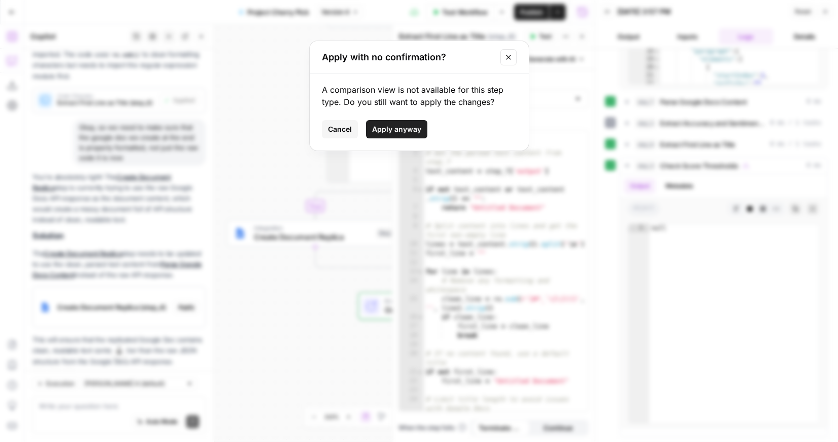
click at [407, 127] on span "Apply anyway" at bounding box center [396, 129] width 49 height 10
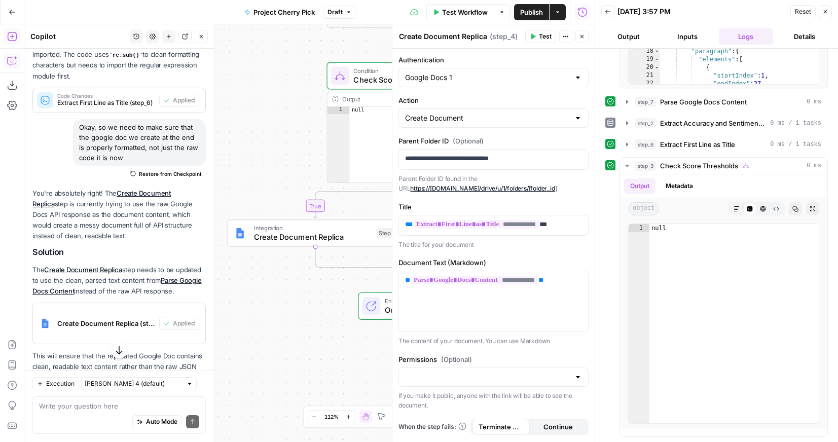
click at [524, 15] on span "Publish" at bounding box center [531, 12] width 23 height 10
click at [101, 405] on textarea at bounding box center [119, 406] width 160 height 10
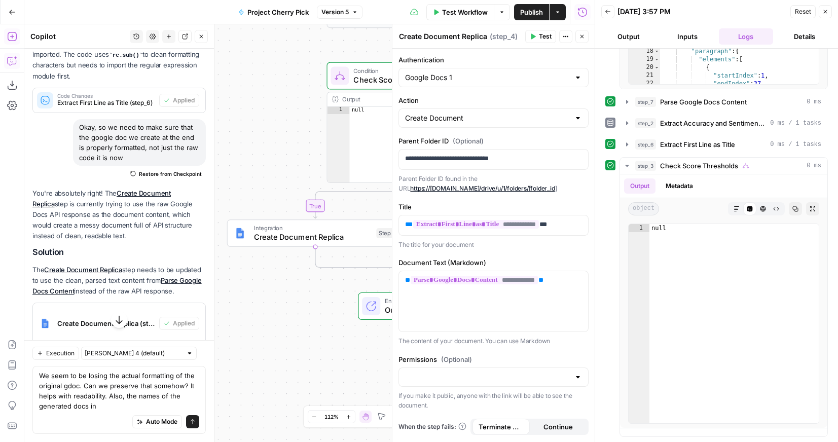
click at [584, 35] on icon "button" at bounding box center [582, 36] width 6 height 6
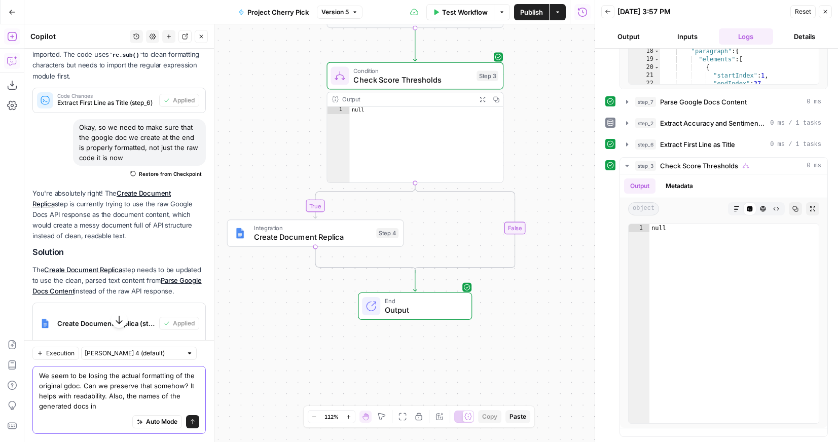
click at [144, 406] on textarea "We seem to be losing the actual formatting of the original gdoc. Can we preserv…" at bounding box center [119, 390] width 160 height 41
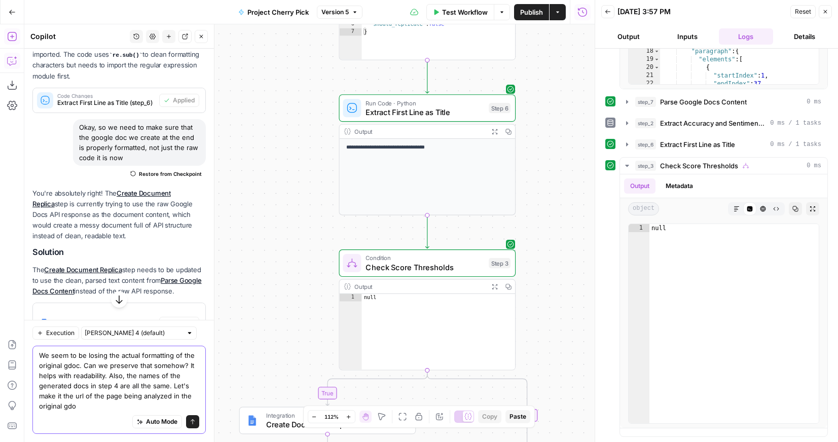
type textarea "We seem to be losing the actual formatting of the original gdoc. Can we preserv…"
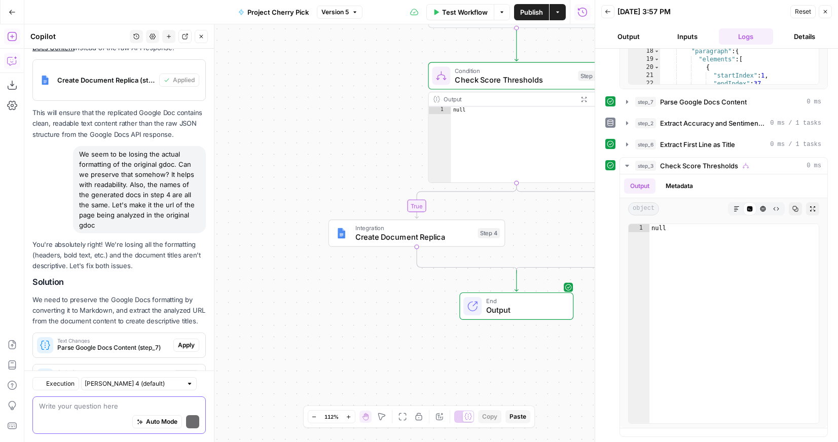
scroll to position [1493, 0]
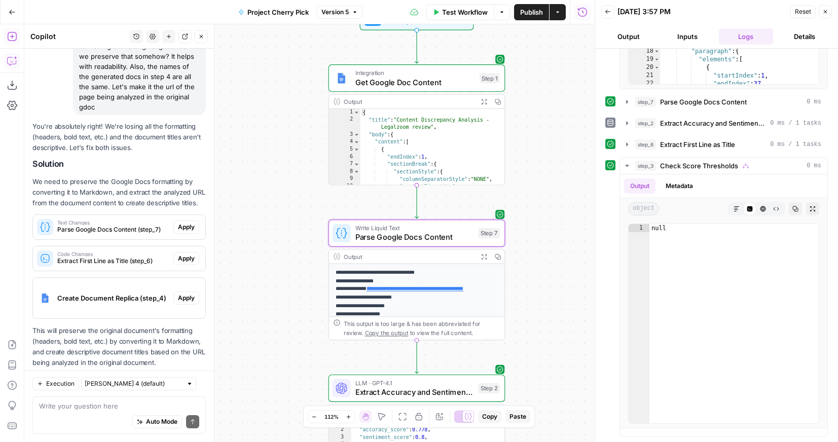
click at [188, 222] on span "Apply" at bounding box center [186, 226] width 17 height 9
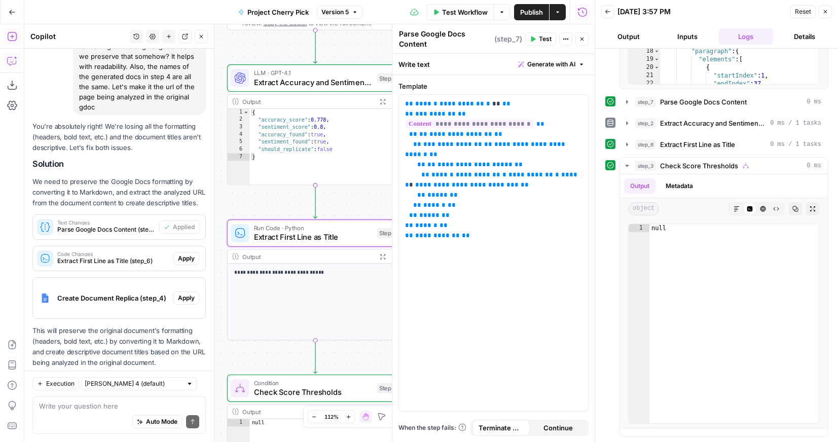
click at [188, 254] on span "Apply" at bounding box center [186, 258] width 17 height 9
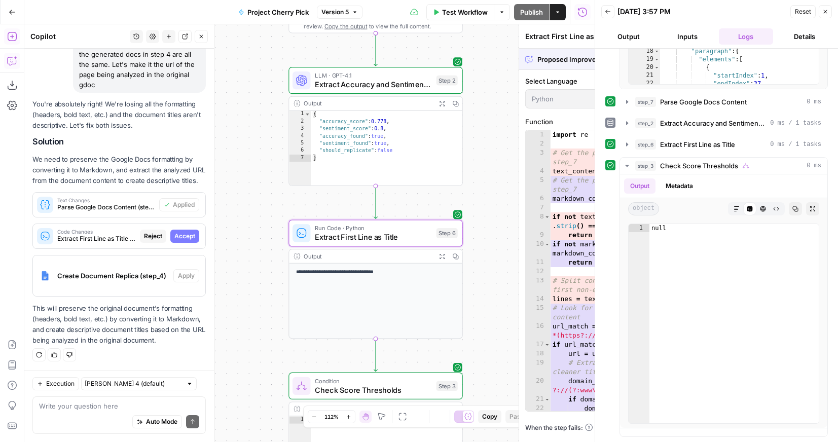
scroll to position [1411, 0]
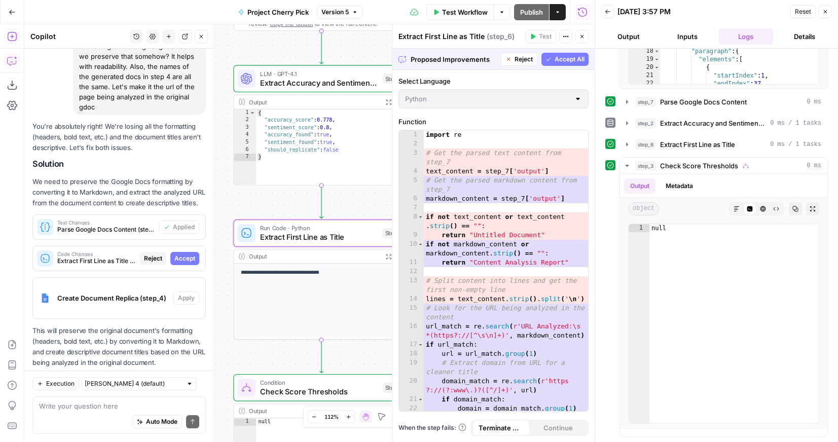
click at [188, 254] on span "Accept" at bounding box center [184, 258] width 21 height 9
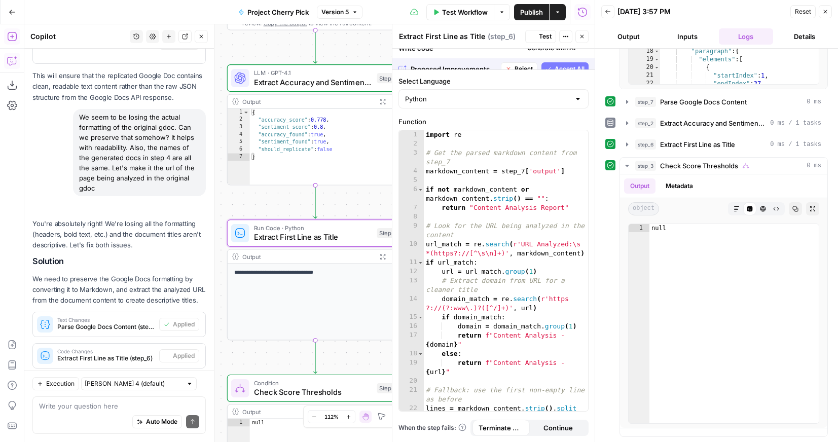
scroll to position [1509, 0]
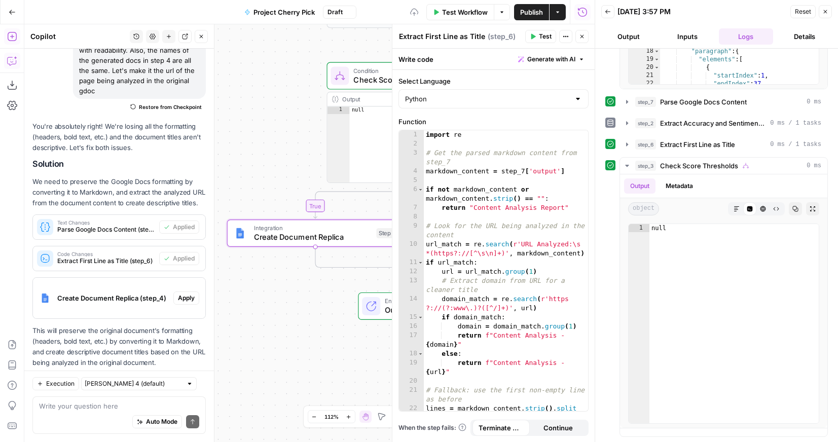
click at [187, 293] on span "Apply" at bounding box center [186, 297] width 17 height 9
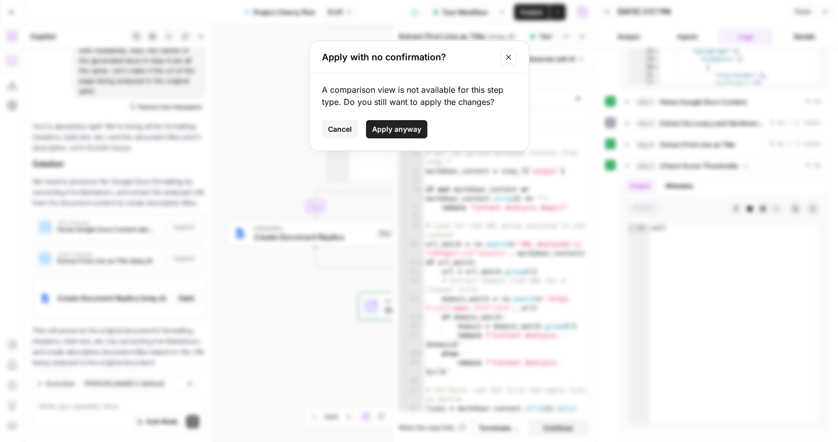
click at [394, 128] on span "Apply anyway" at bounding box center [396, 129] width 49 height 10
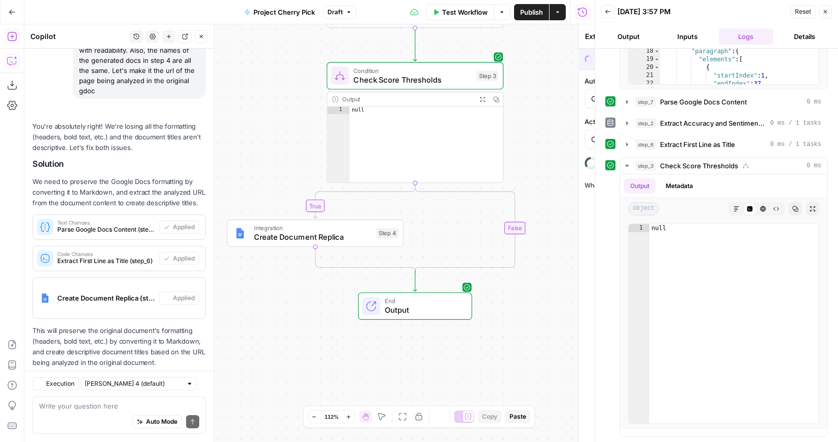
type textarea "Create Document Replica"
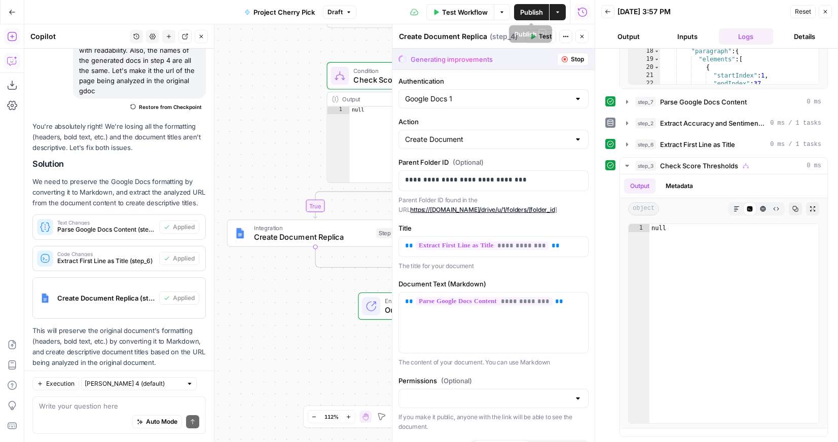
click at [522, 19] on button "Publish" at bounding box center [531, 12] width 35 height 16
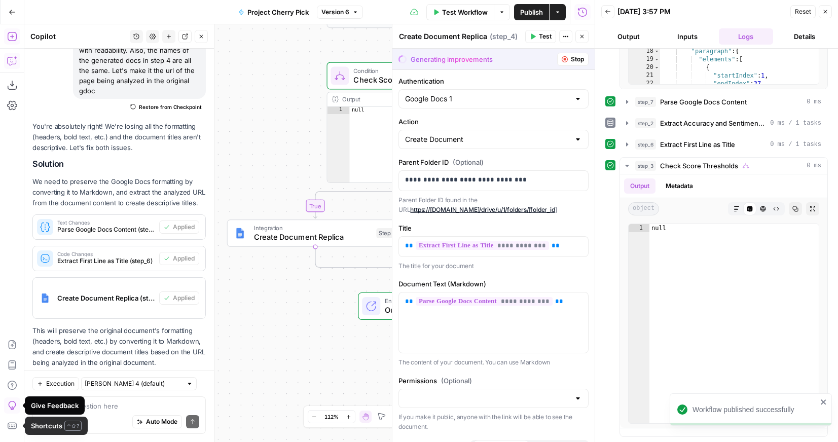
click at [89, 418] on div "Auto Mode Send" at bounding box center [119, 422] width 160 height 22
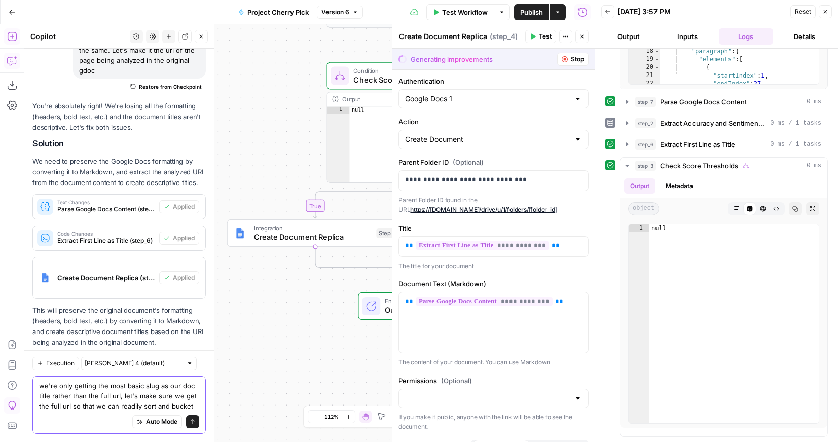
scroll to position [1539, 0]
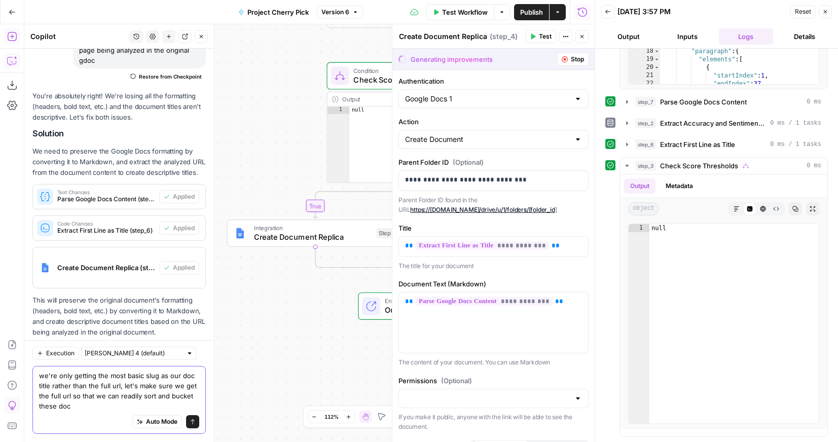
type textarea "we're only getting the most basic slug as our doc title rather than the full ur…"
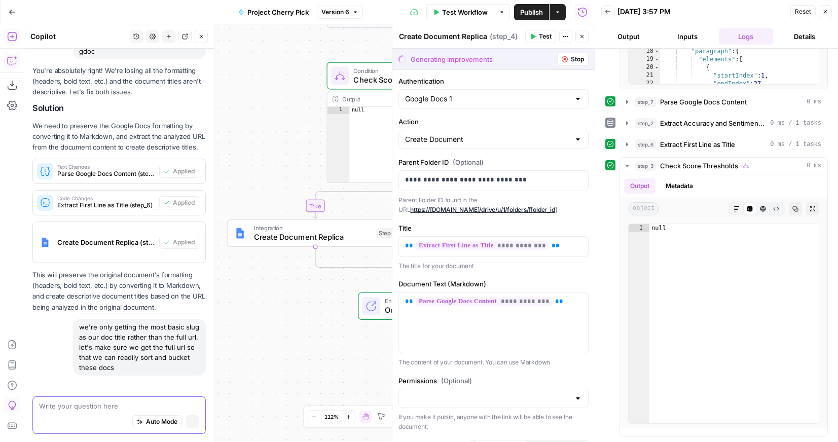
scroll to position [1454, 0]
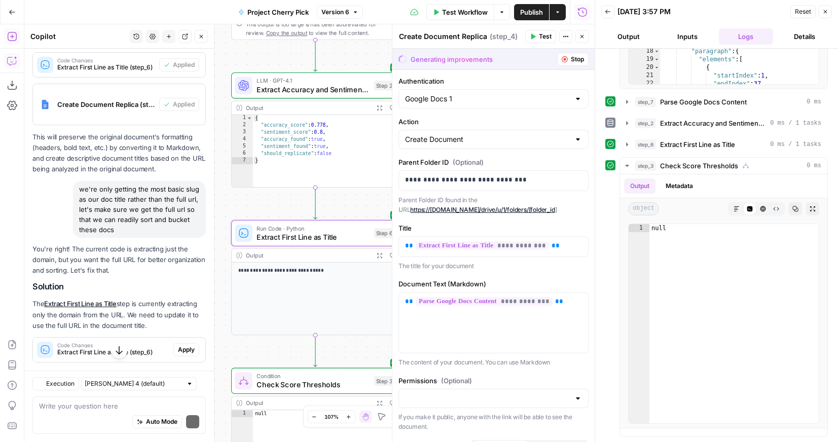
click at [189, 345] on span "Apply" at bounding box center [186, 349] width 17 height 9
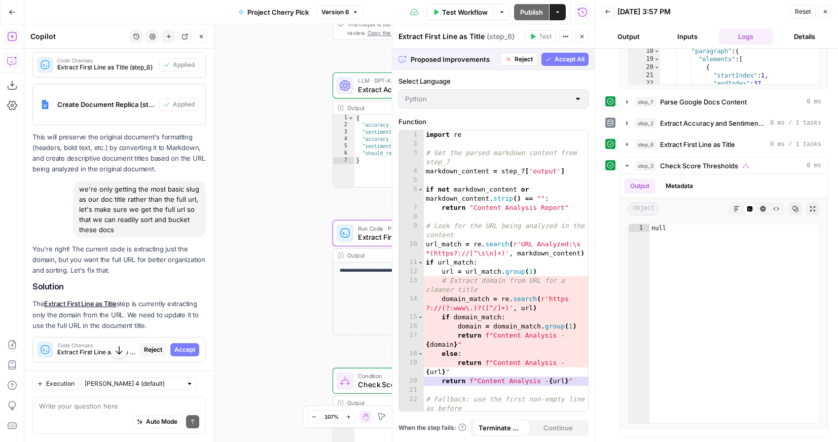
click at [189, 345] on span "Accept" at bounding box center [184, 349] width 21 height 9
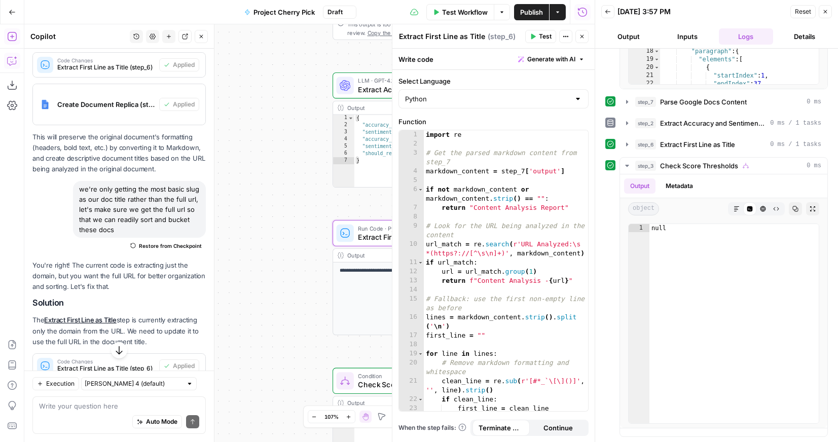
scroll to position [1773, 0]
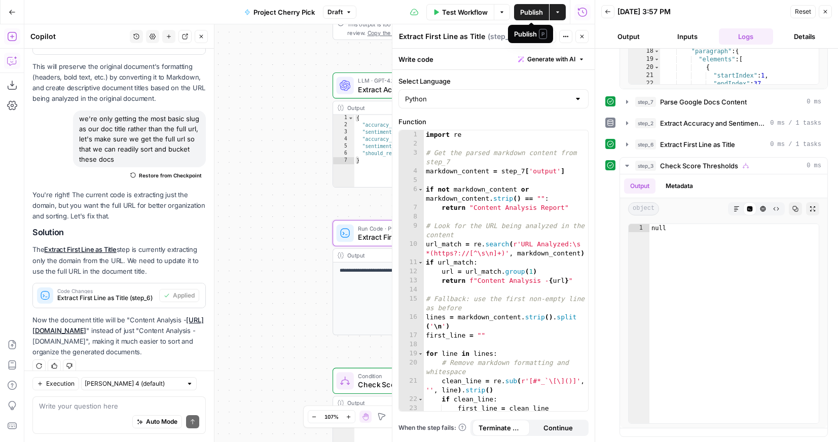
click at [523, 10] on span "Publish" at bounding box center [531, 12] width 23 height 10
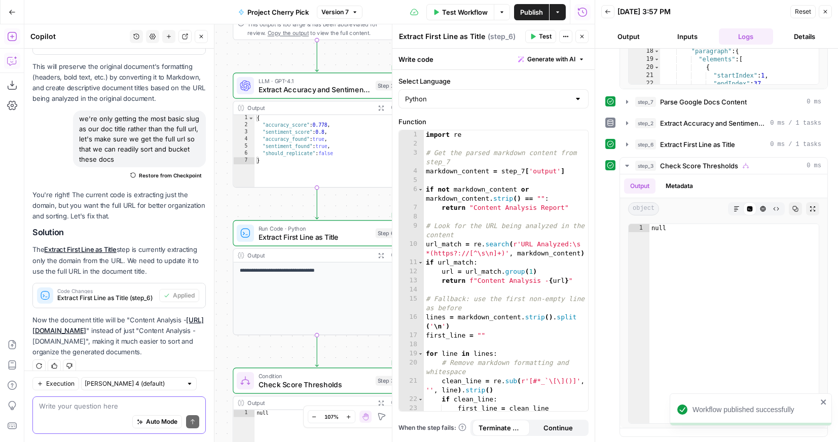
click at [91, 407] on textarea at bounding box center [119, 406] width 160 height 10
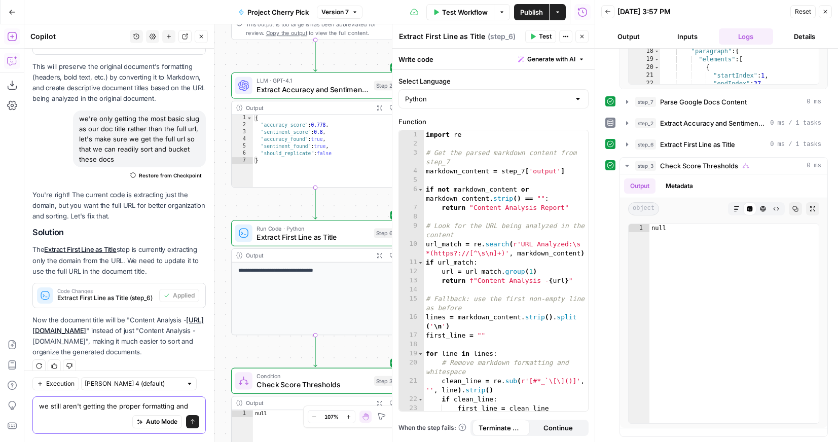
scroll to position [1783, 0]
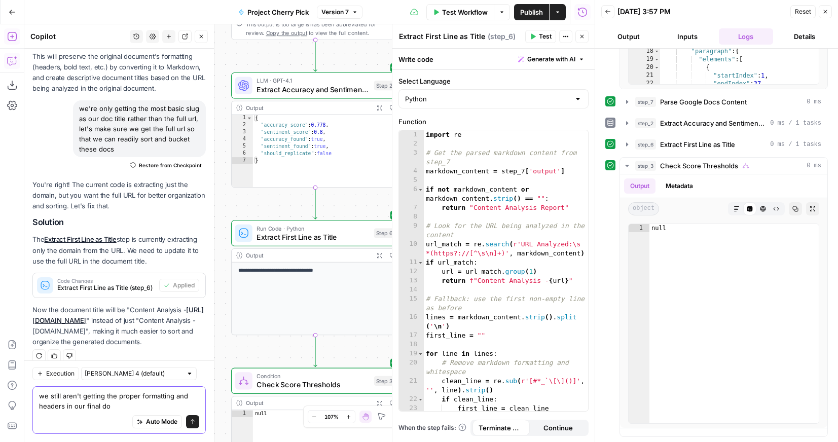
type textarea "we still aren't getting the proper formatting and headers in our final doc"
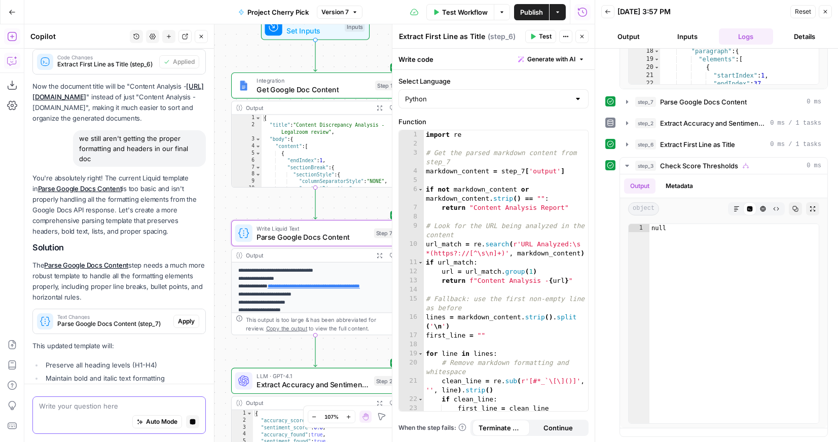
scroll to position [1857, 0]
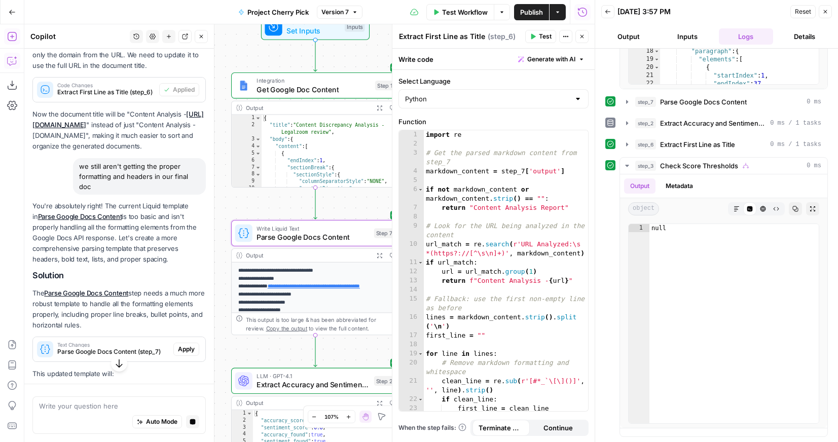
click at [182, 345] on span "Apply" at bounding box center [186, 349] width 17 height 9
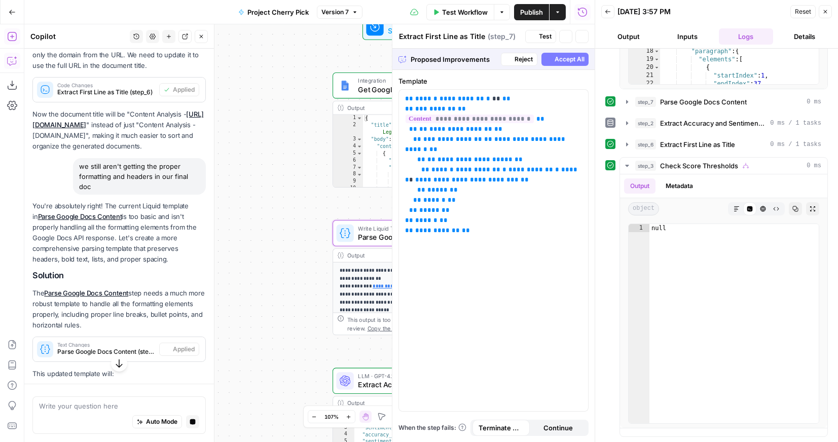
type textarea "Parse Google Docs Content"
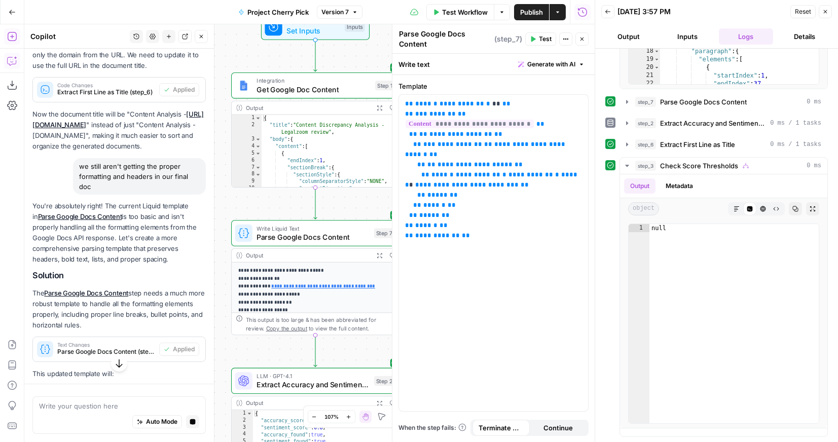
click at [528, 9] on span "Publish" at bounding box center [531, 12] width 23 height 10
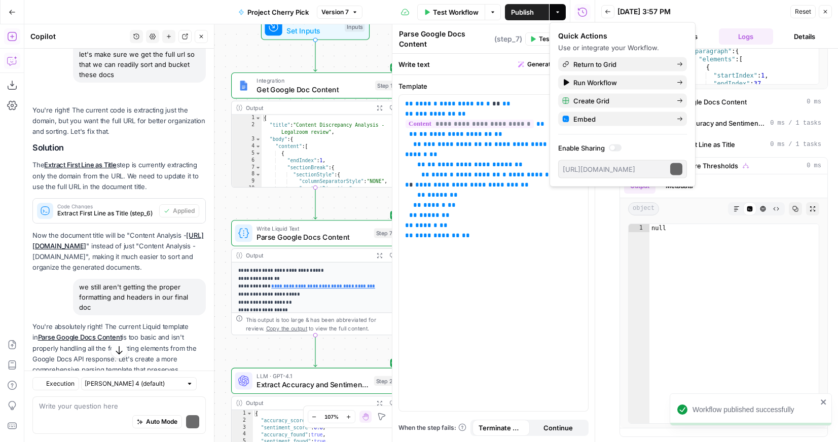
scroll to position [1979, 0]
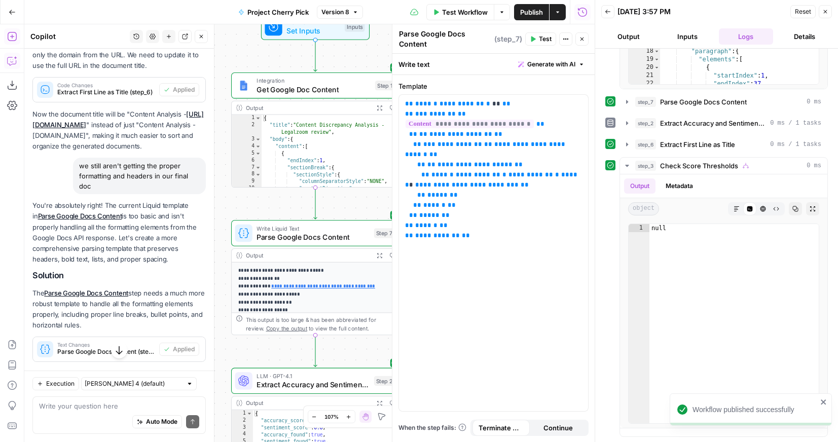
click at [111, 399] on div "Write your question here Auto Mode Send" at bounding box center [118, 415] width 173 height 38
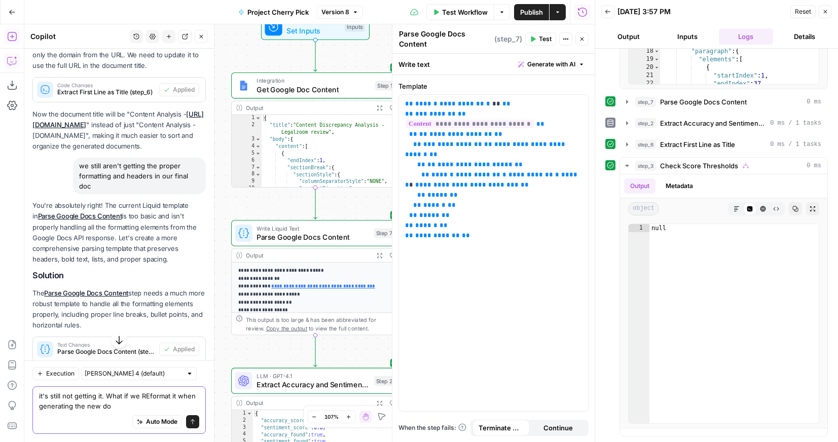
type textarea "it's still not getting it. What if we REformat it when generating the new doc"
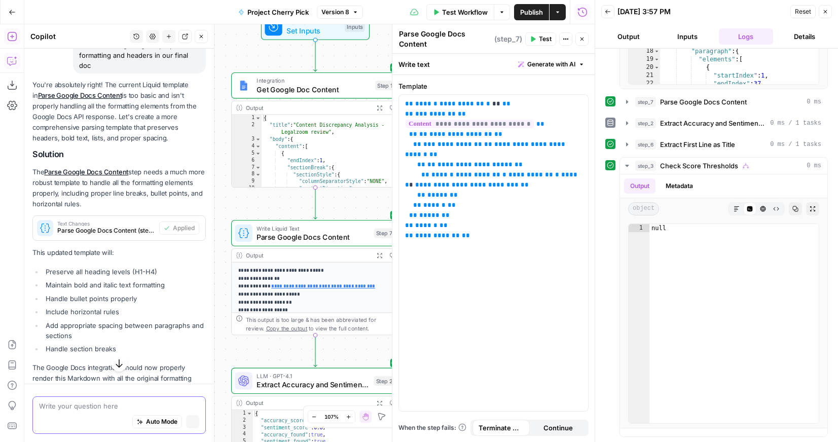
scroll to position [1857, 0]
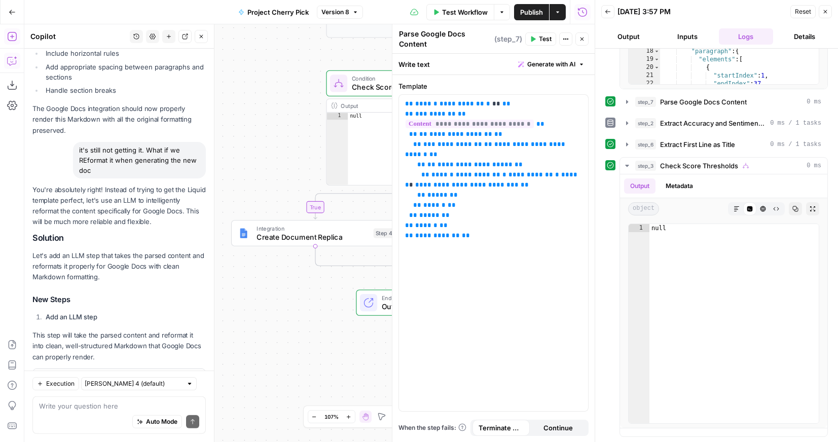
scroll to position [2512, 0]
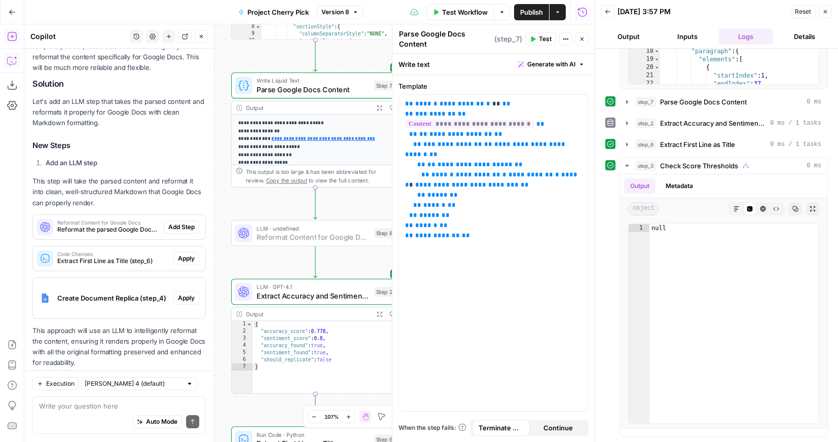
click at [176, 220] on button "Add Step" at bounding box center [181, 226] width 35 height 13
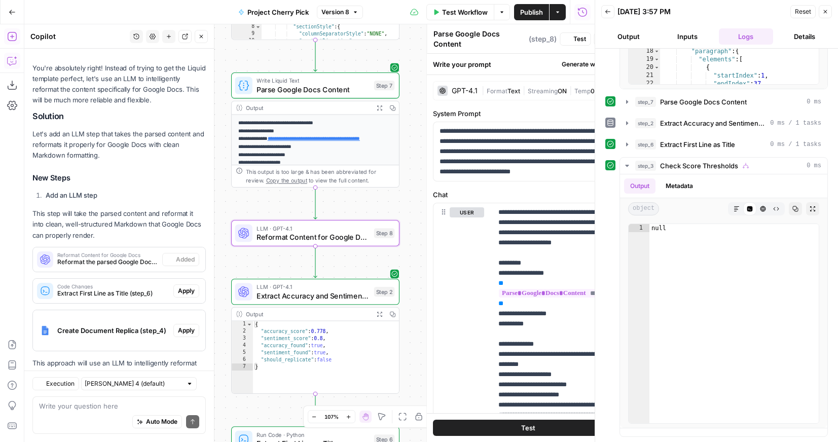
type textarea "Reformat Content for Google Docs"
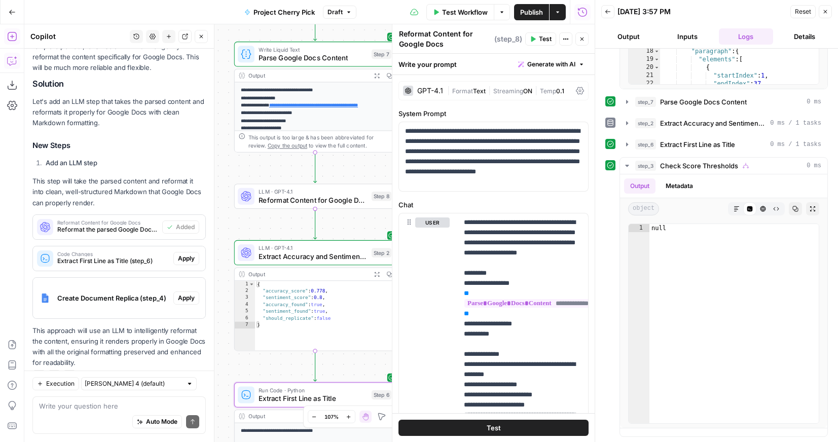
click at [187, 250] on div "Code Changes Extract First Line as Title (step_6) Apply" at bounding box center [119, 258] width 172 height 16
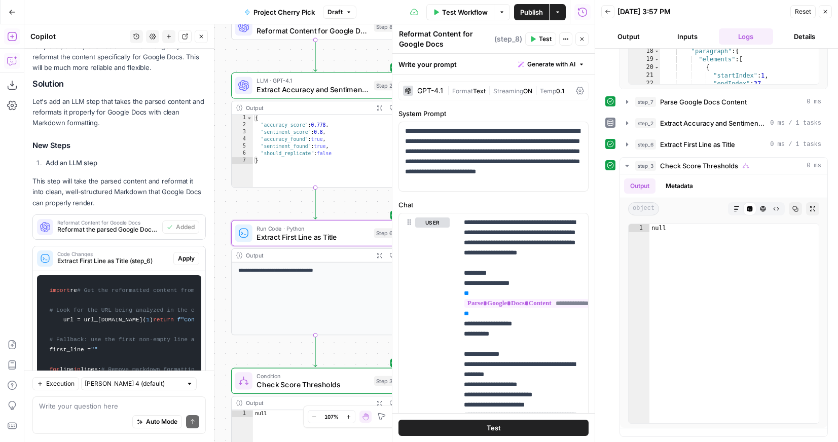
click at [187, 254] on span "Apply" at bounding box center [186, 258] width 17 height 9
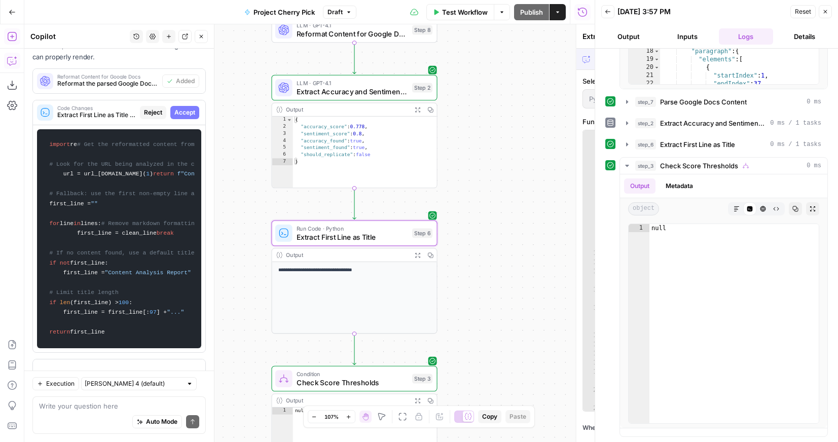
scroll to position [2765, 0]
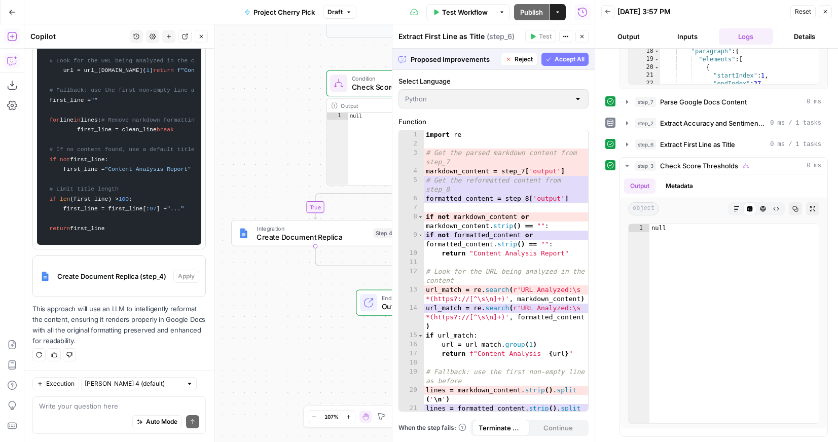
click at [561, 64] on button "Accept All" at bounding box center [564, 59] width 47 height 13
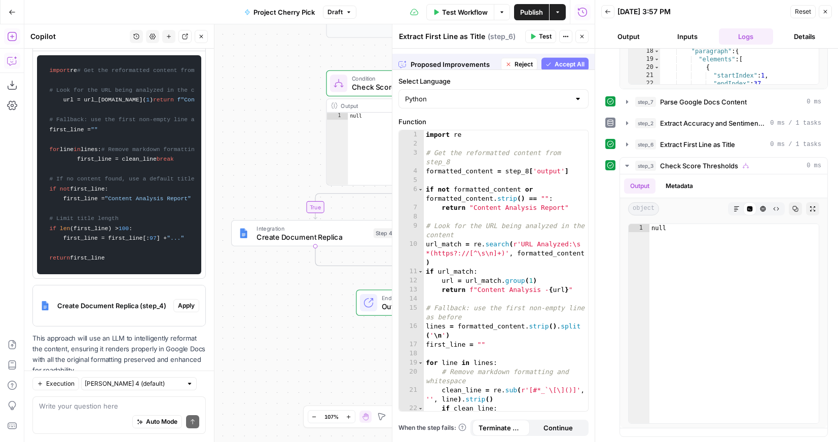
scroll to position [2911, 0]
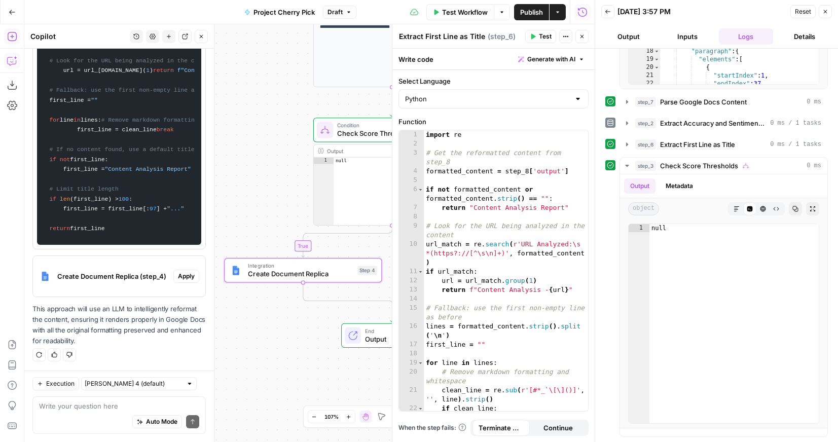
click at [183, 278] on span "Apply" at bounding box center [186, 276] width 17 height 9
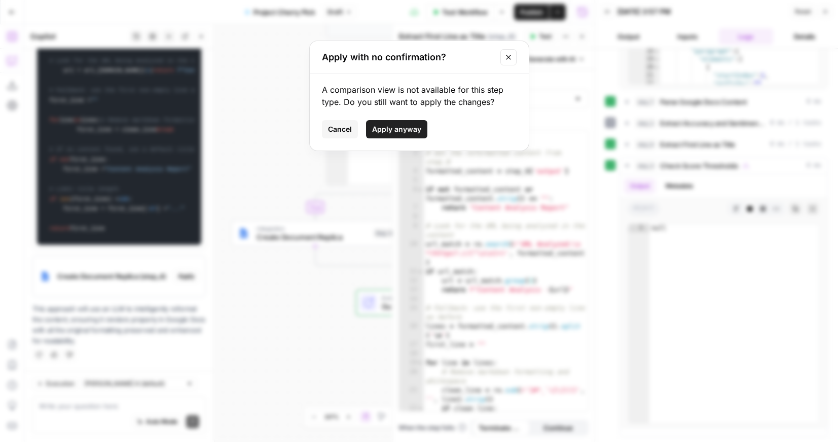
click at [405, 122] on button "Apply anyway" at bounding box center [396, 129] width 61 height 18
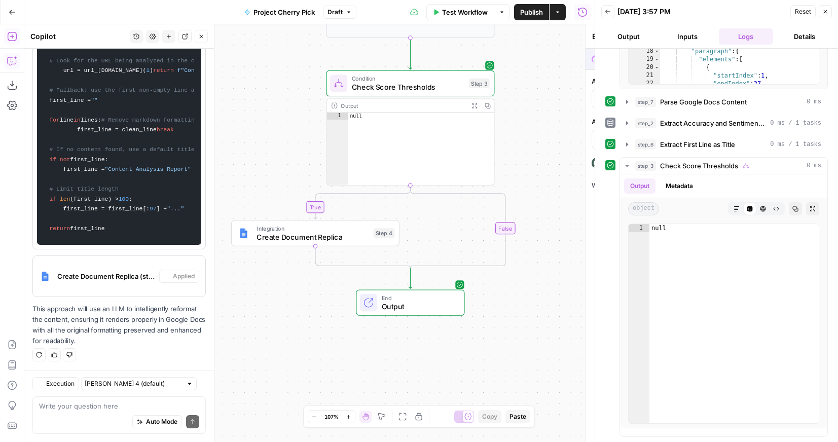
type textarea "Create Document Replica"
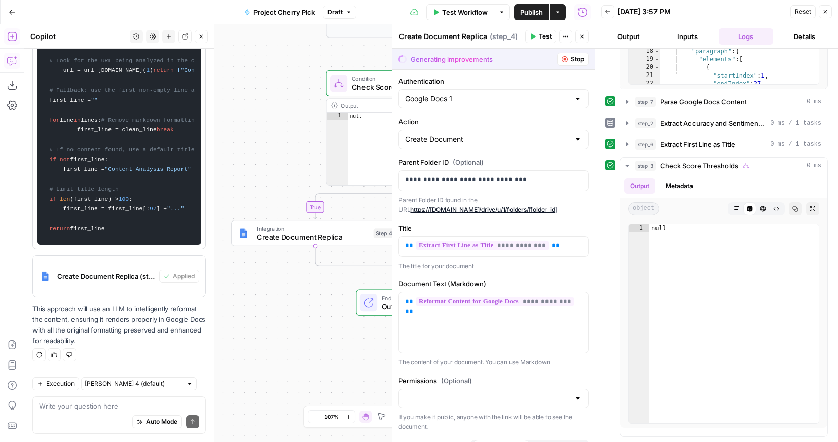
click at [537, 10] on span "Publish" at bounding box center [531, 12] width 23 height 10
click at [150, 401] on textarea at bounding box center [119, 406] width 160 height 10
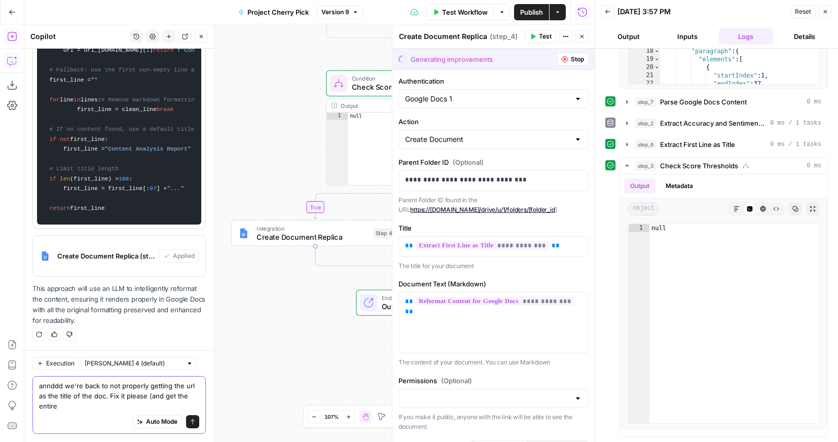
scroll to position [2931, 0]
type textarea "annddd we're back to not properly getting the url as the title of the doc. Fix …"
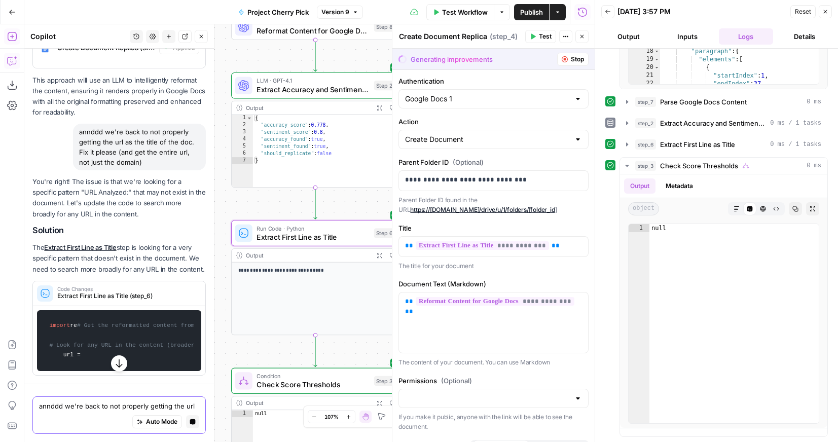
scroll to position [2997, 0]
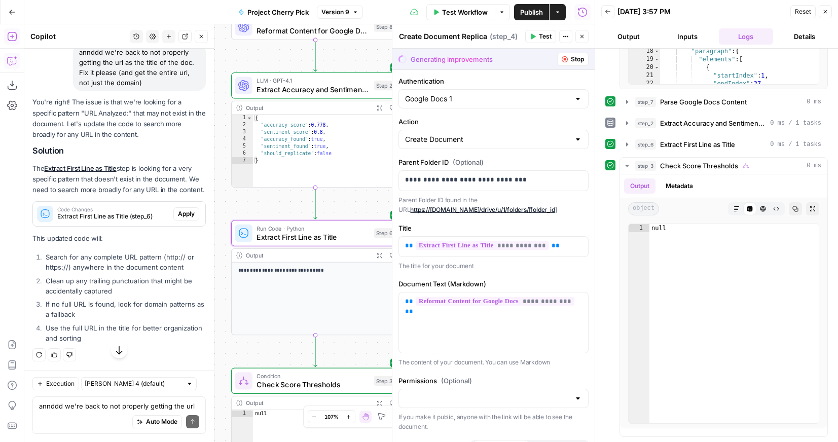
click at [187, 218] on span "Apply" at bounding box center [186, 213] width 17 height 9
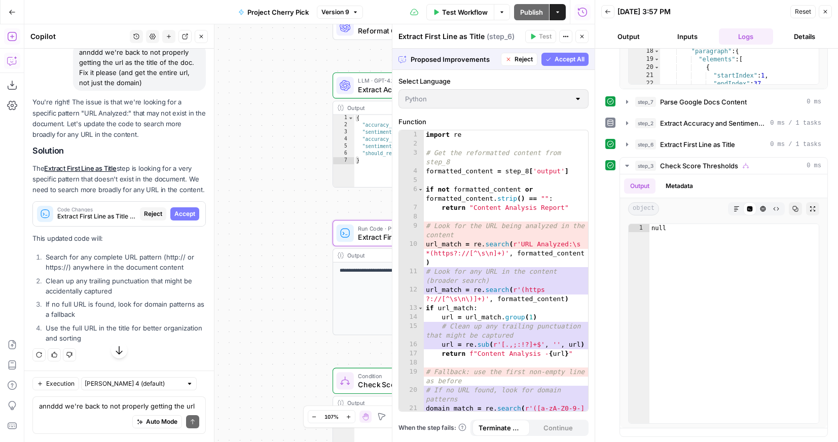
click at [187, 218] on span "Accept" at bounding box center [184, 213] width 21 height 9
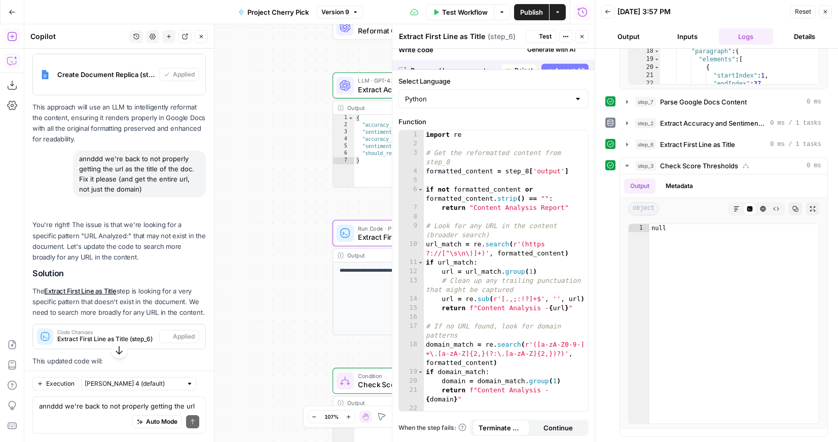
scroll to position [3142, 0]
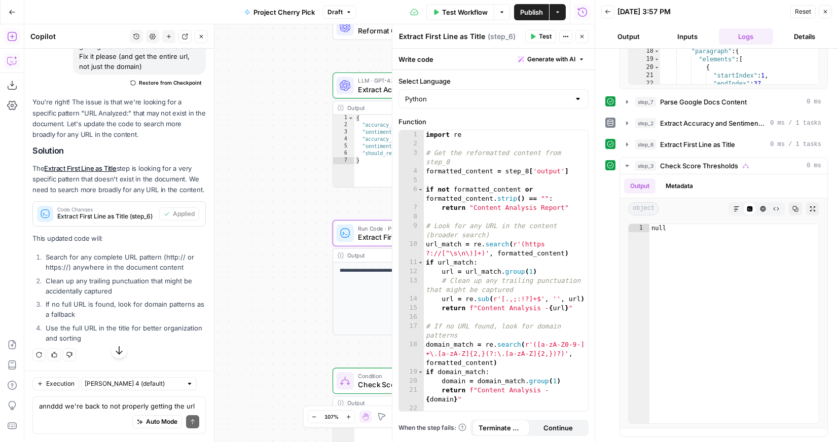
click at [531, 5] on button "Publish" at bounding box center [531, 12] width 35 height 16
click at [528, 14] on span "Publish" at bounding box center [531, 12] width 23 height 10
click at [13, 10] on icon "button" at bounding box center [12, 12] width 7 height 7
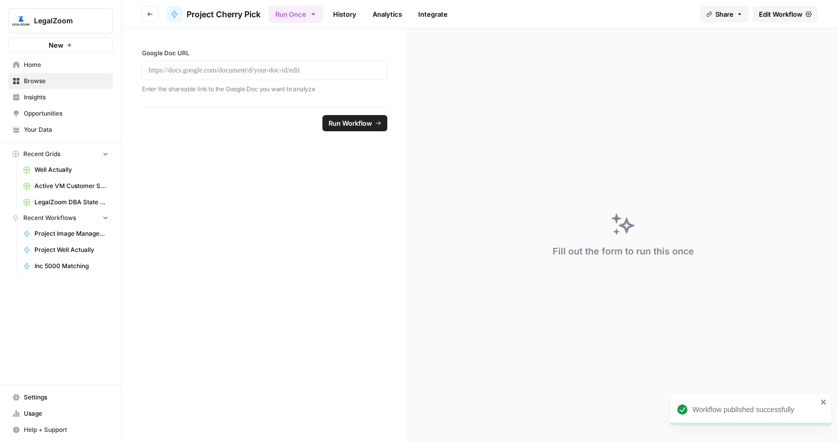
click at [40, 409] on span "Usage" at bounding box center [66, 413] width 85 height 9
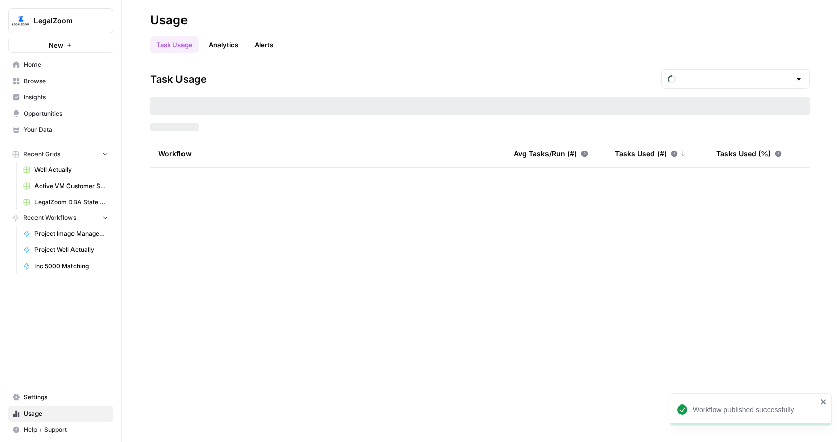
type input "September Tasks"
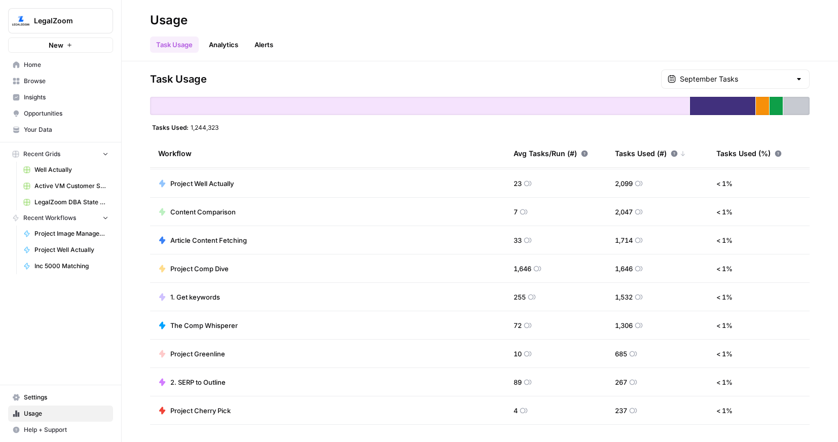
scroll to position [170, 0]
click at [223, 322] on span "The Comp Whisperer" at bounding box center [203, 324] width 67 height 10
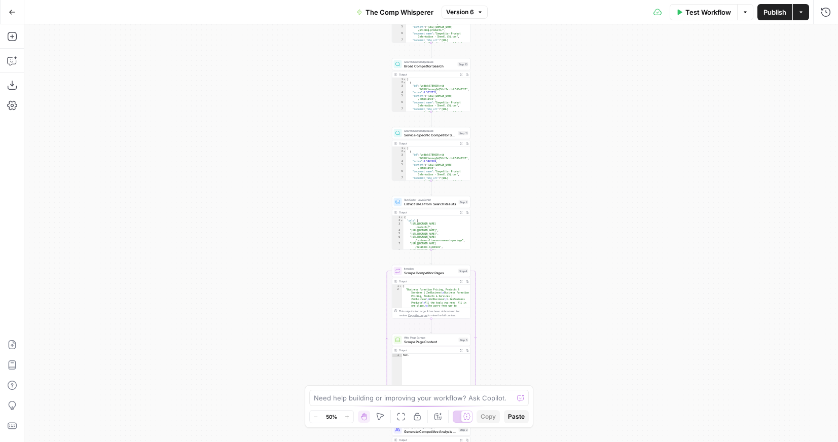
click at [15, 18] on button "Go Back" at bounding box center [12, 12] width 18 height 18
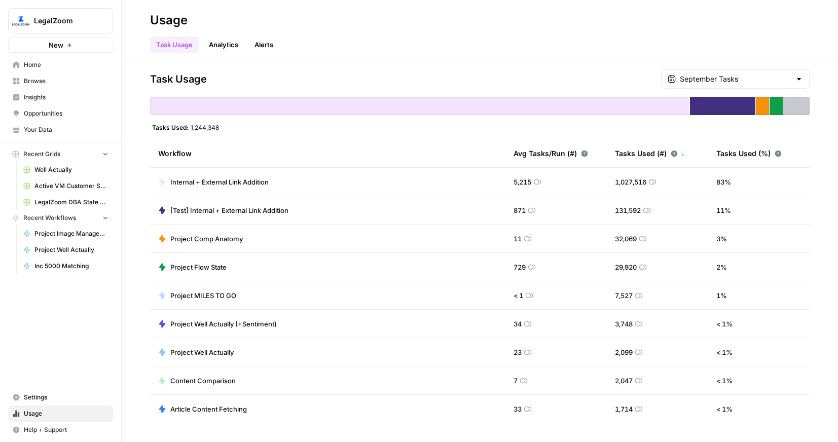
click at [28, 61] on span "Home" at bounding box center [66, 64] width 85 height 9
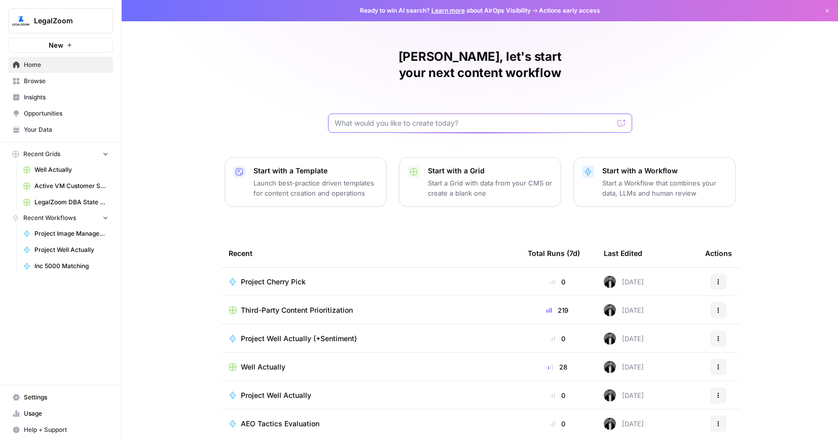
click at [367, 118] on input "text" at bounding box center [473, 123] width 279 height 10
type input "comp"
click at [32, 77] on span "Browse" at bounding box center [66, 81] width 85 height 9
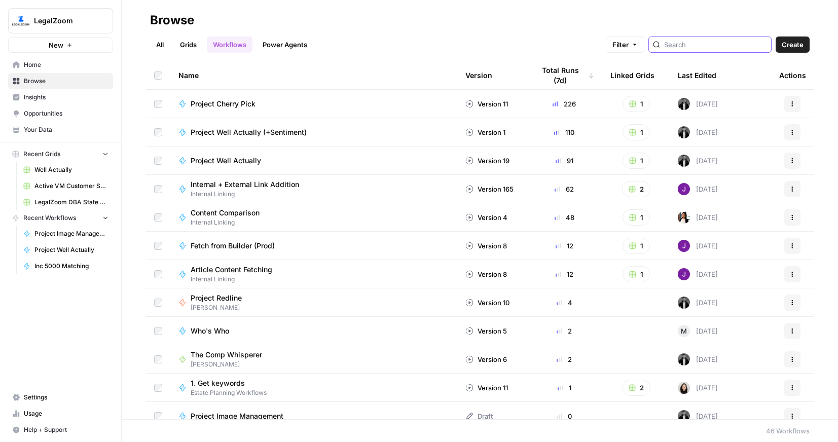
click at [705, 45] on input "search" at bounding box center [715, 45] width 103 height 10
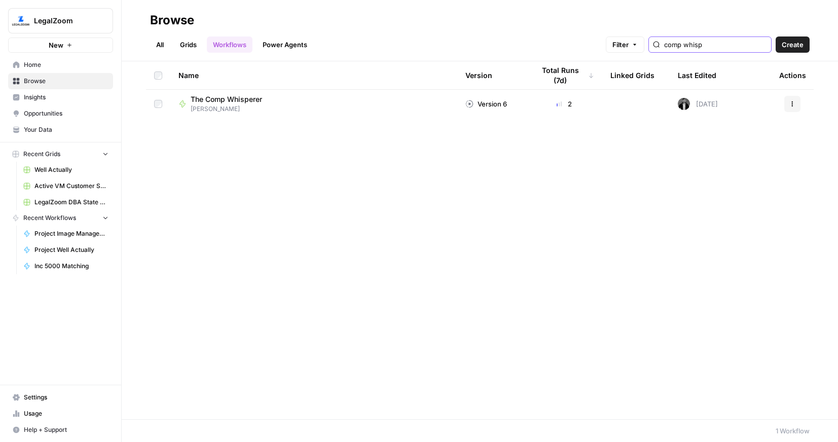
type input "comp whisp"
click at [293, 94] on div "The Comp [PERSON_NAME]" at bounding box center [313, 103] width 271 height 19
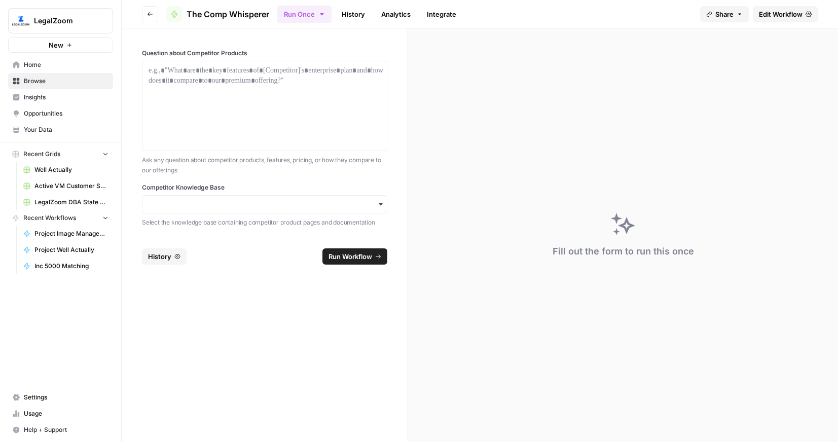
click at [370, 16] on link "History" at bounding box center [353, 14] width 35 height 16
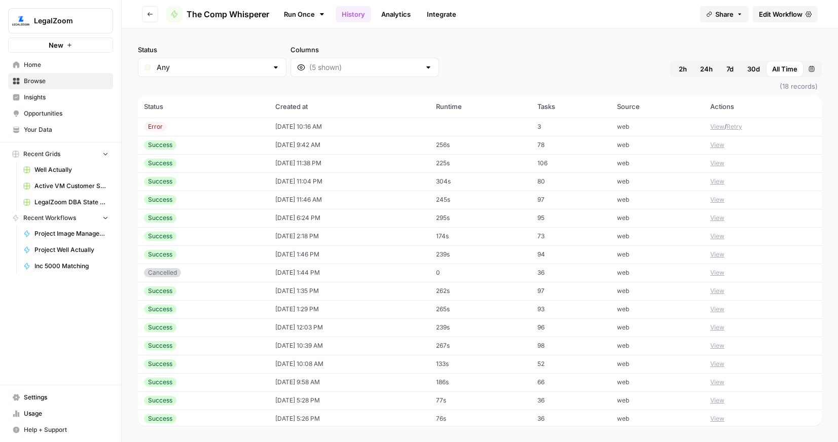
click at [716, 124] on button "View" at bounding box center [717, 126] width 14 height 9
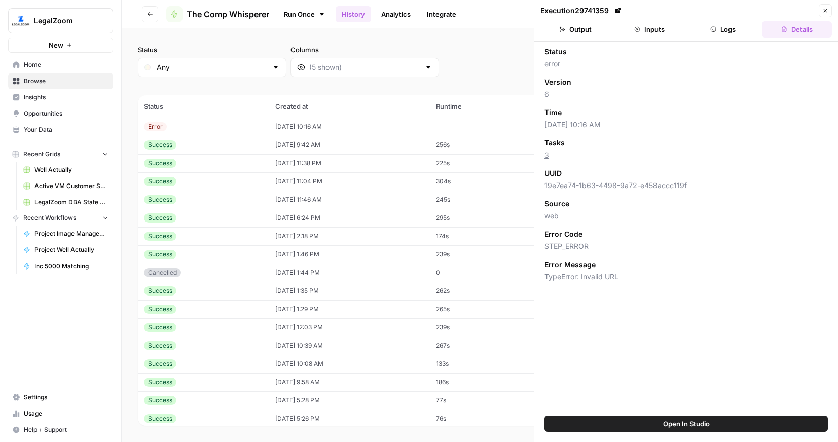
click at [721, 28] on button "Logs" at bounding box center [723, 29] width 70 height 16
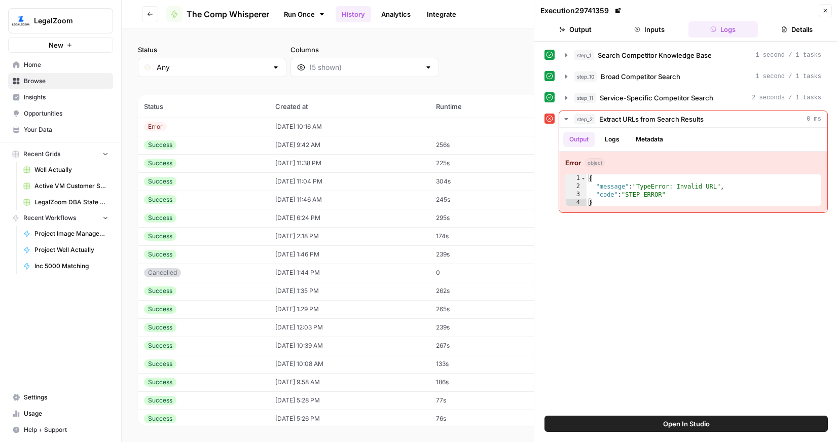
click at [723, 30] on button "Logs" at bounding box center [723, 29] width 70 height 16
click at [825, 8] on icon "button" at bounding box center [825, 11] width 6 height 6
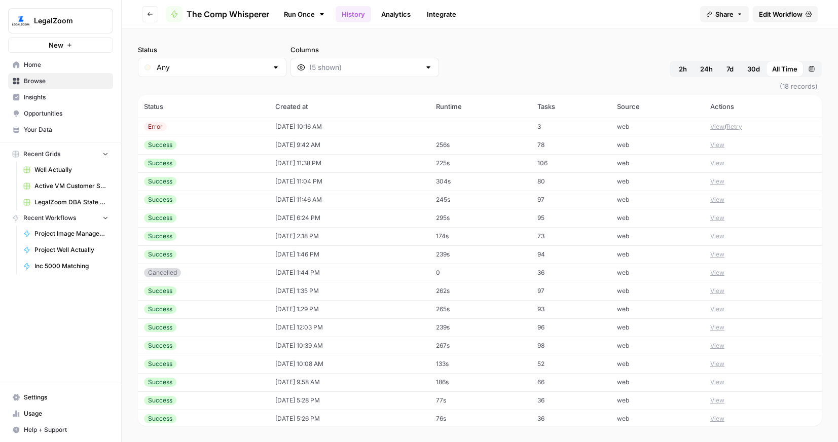
click at [715, 145] on button "View" at bounding box center [717, 144] width 14 height 9
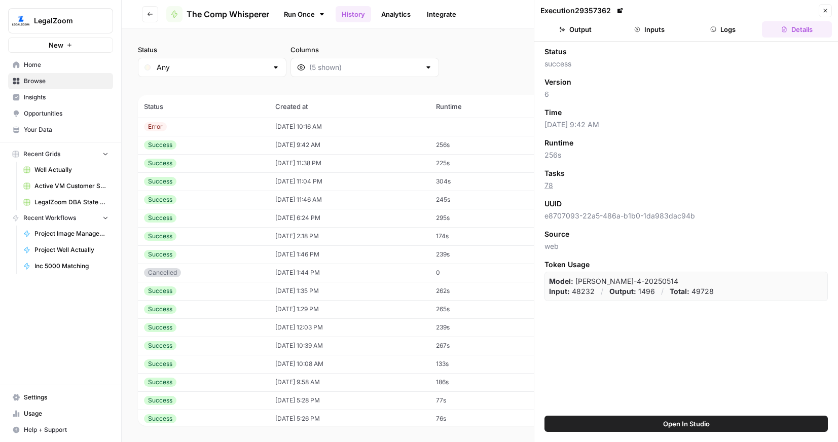
click at [724, 27] on button "Logs" at bounding box center [723, 29] width 70 height 16
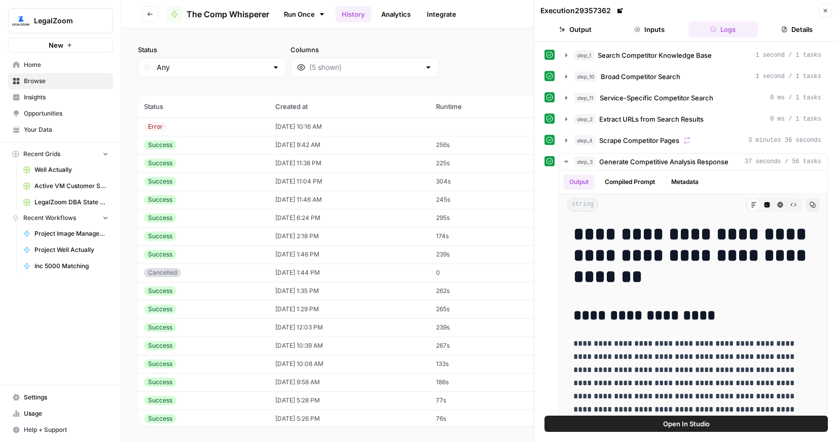
click at [647, 30] on button "Inputs" at bounding box center [649, 29] width 70 height 16
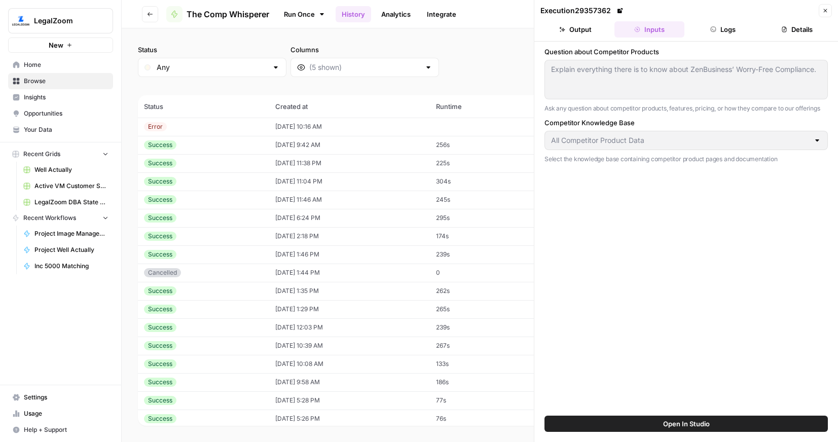
click at [452, 133] on td at bounding box center [480, 127] width 101 height 18
type textarea "what are the key features of zenbusiness’ LLC pro package and how does it compa…"
type input "Overview Pages Sitemap"
